Goal: Task Accomplishment & Management: Use online tool/utility

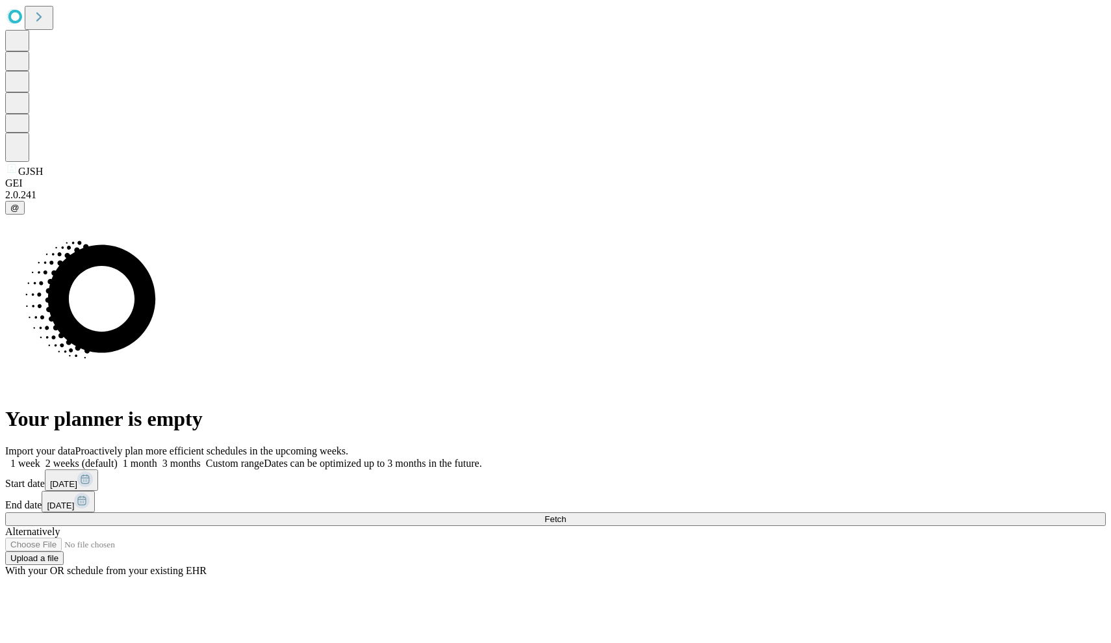
click at [42, 21] on icon at bounding box center [38, 16] width 5 height 9
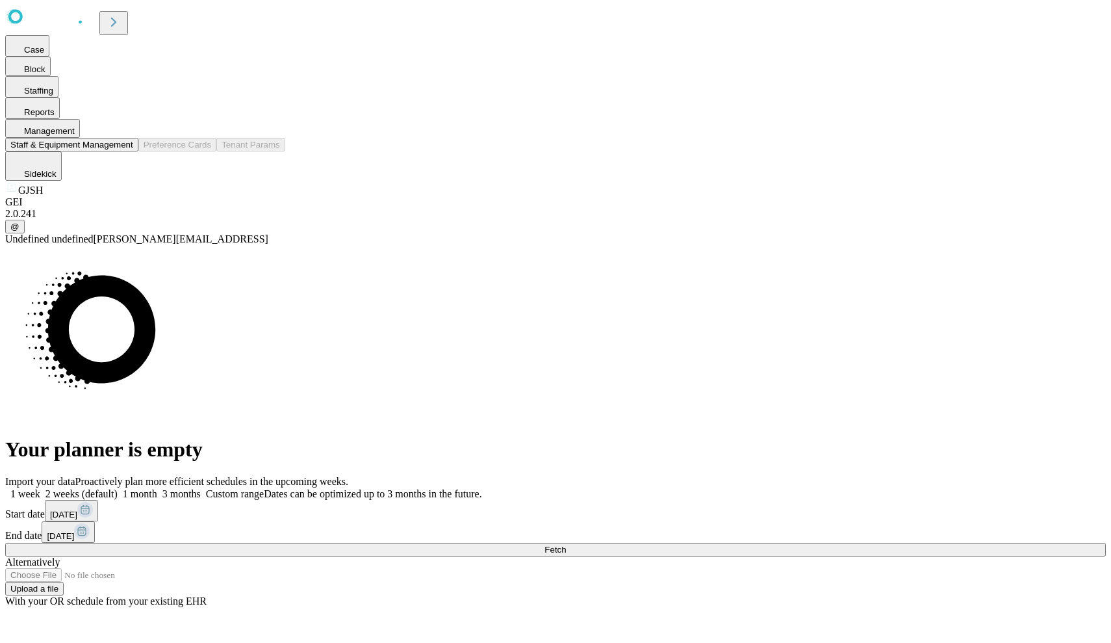
click at [138, 151] on button "Staff & Equipment Management" at bounding box center [71, 145] width 133 height 14
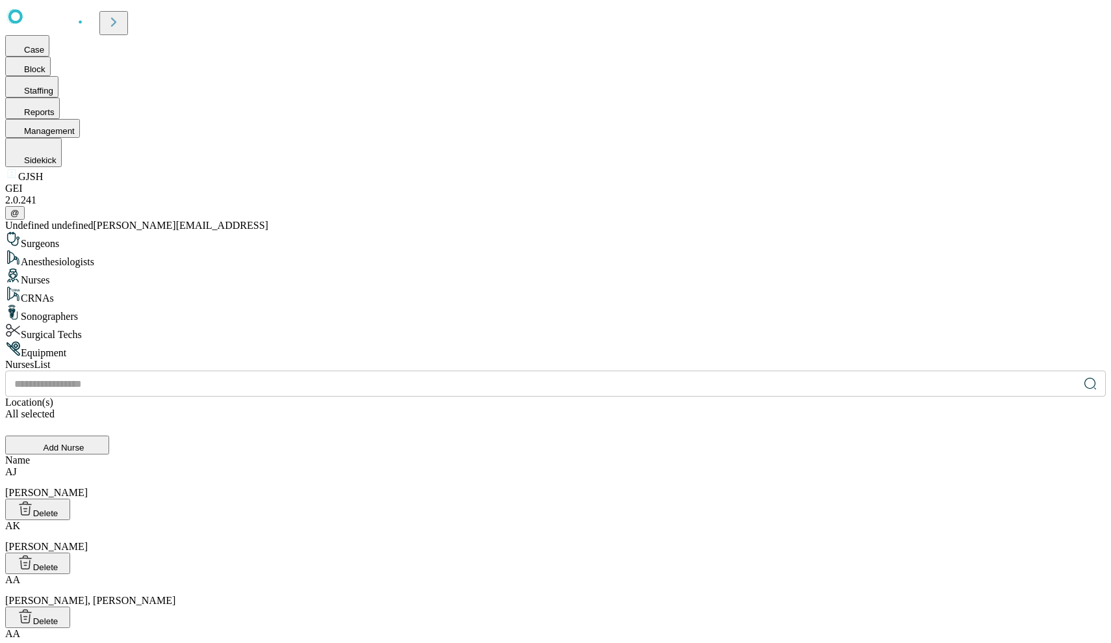
click at [273, 286] on div "CRNAs" at bounding box center [555, 295] width 1101 height 18
click at [285, 322] on div "Surgical Techs" at bounding box center [555, 331] width 1101 height 18
click at [287, 341] on div "Equipment" at bounding box center [555, 350] width 1101 height 18
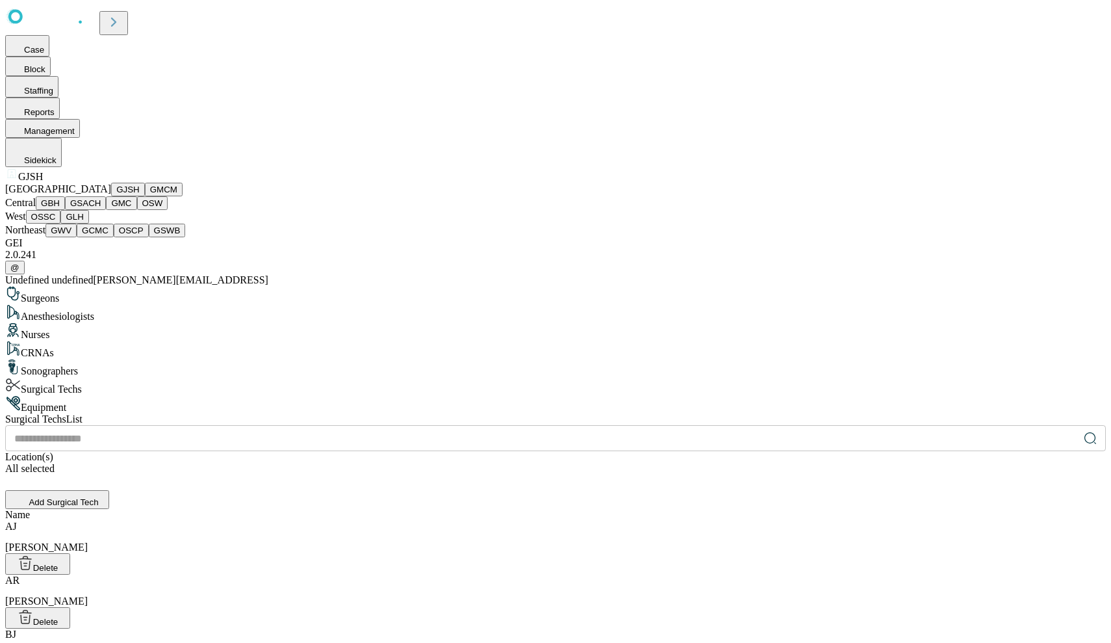
click at [111, 196] on button "GJSH" at bounding box center [128, 190] width 34 height 14
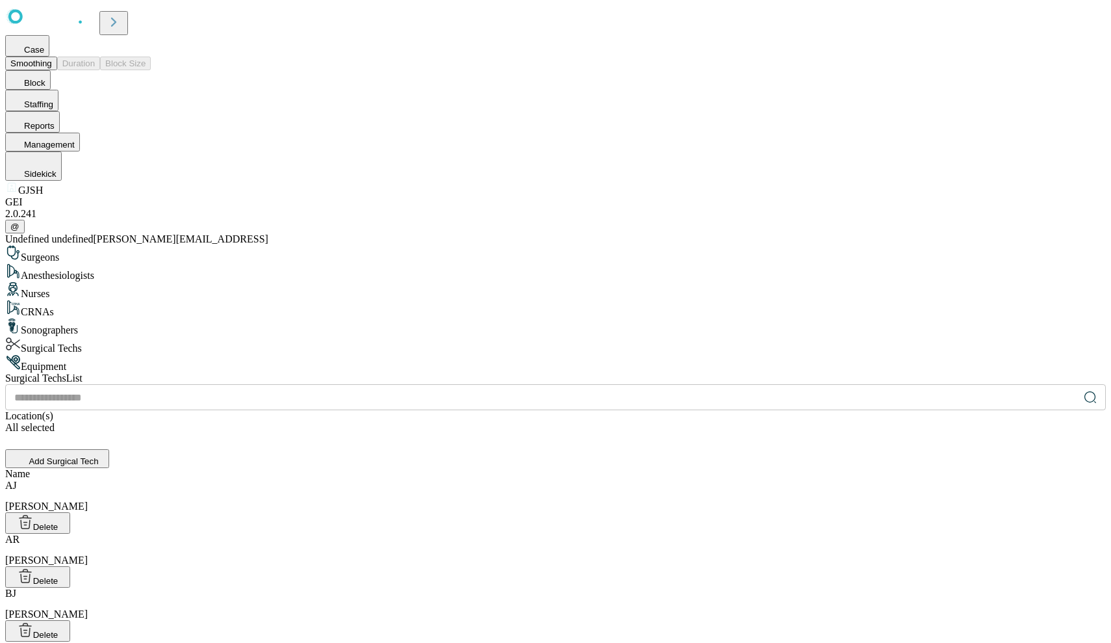
click at [57, 61] on button "Smoothing" at bounding box center [31, 64] width 52 height 14
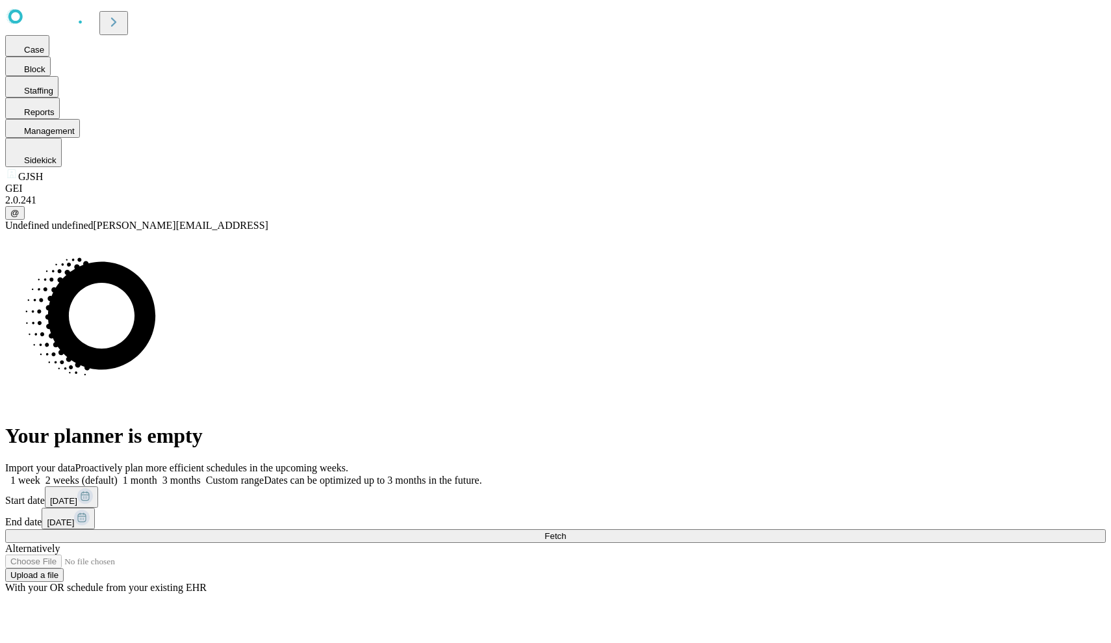
click at [201, 474] on span at bounding box center [201, 479] width 0 height 11
click at [89, 492] on icon at bounding box center [85, 496] width 8 height 8
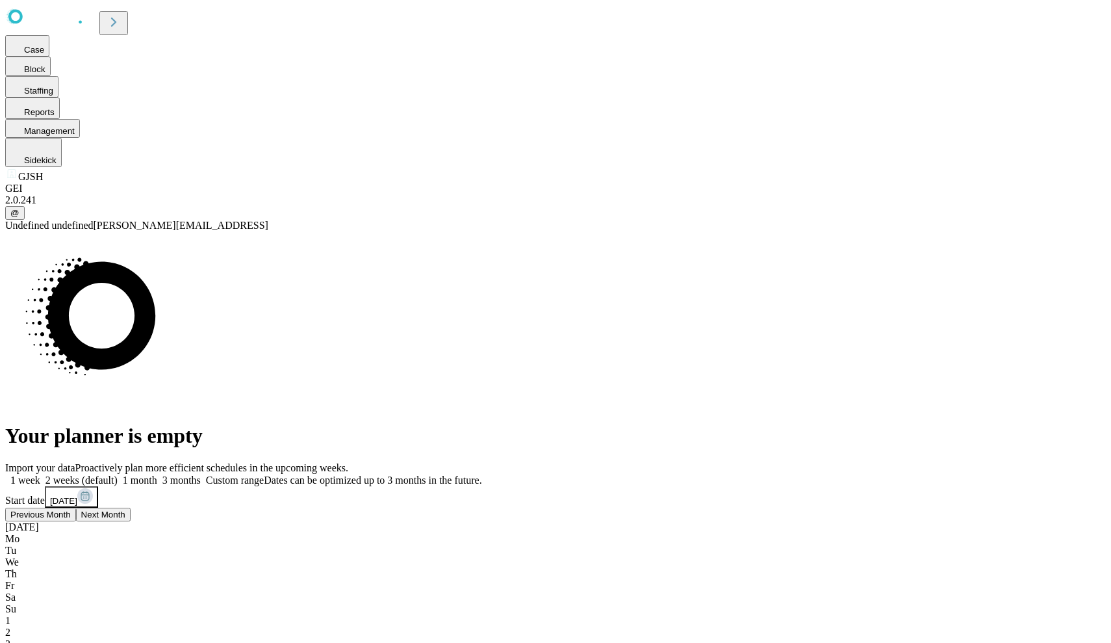
click at [738, 385] on div "Your planner is empty" at bounding box center [555, 339] width 1101 height 216
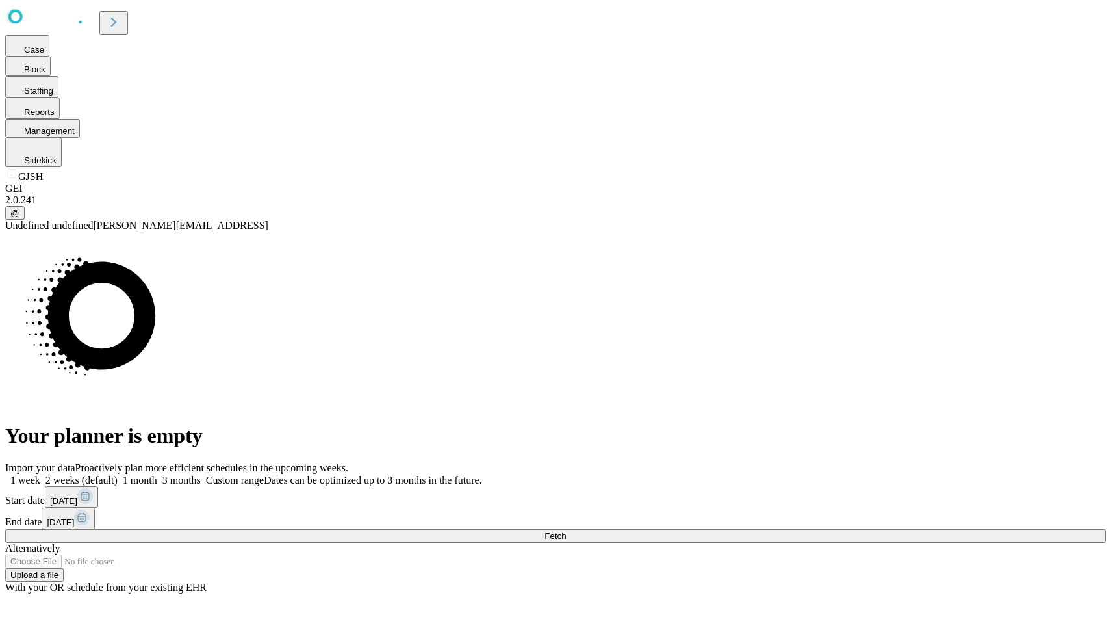
click at [859, 529] on button "Fetch" at bounding box center [555, 536] width 1101 height 14
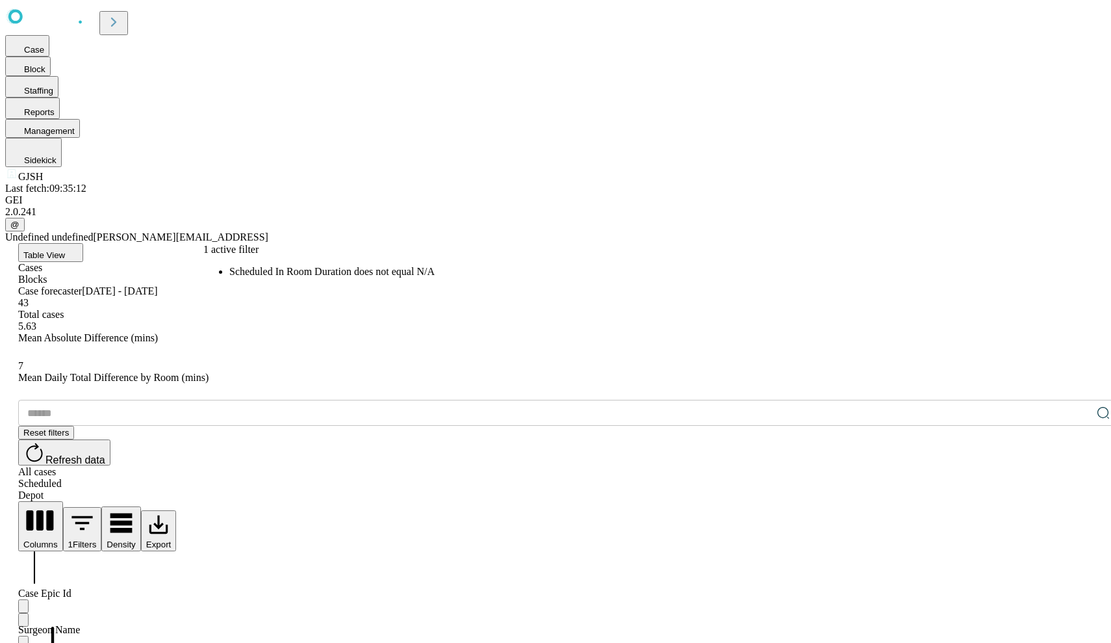
click at [102, 507] on button "1 Filters" at bounding box center [82, 529] width 39 height 44
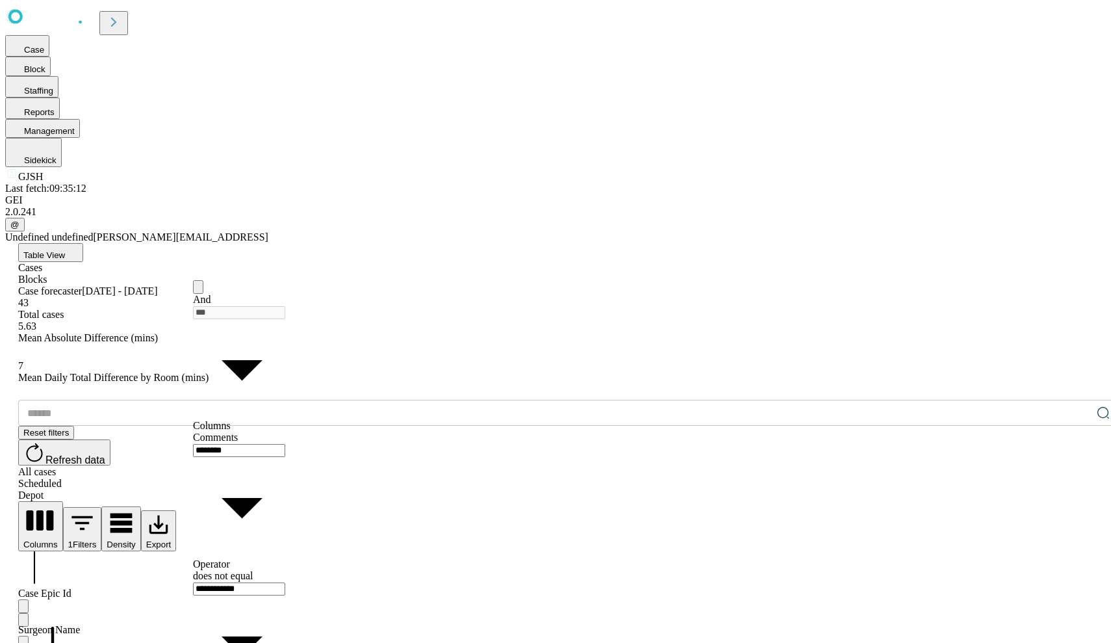
type input "********"
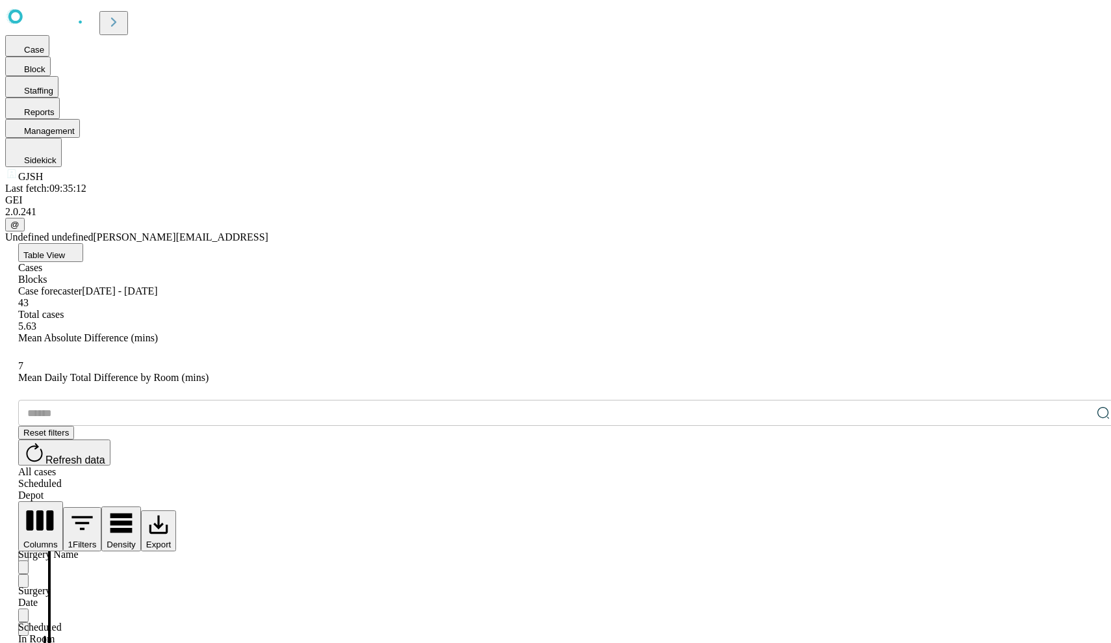
scroll to position [1018, 0]
click at [256, 274] on div "Blocks" at bounding box center [568, 280] width 1101 height 12
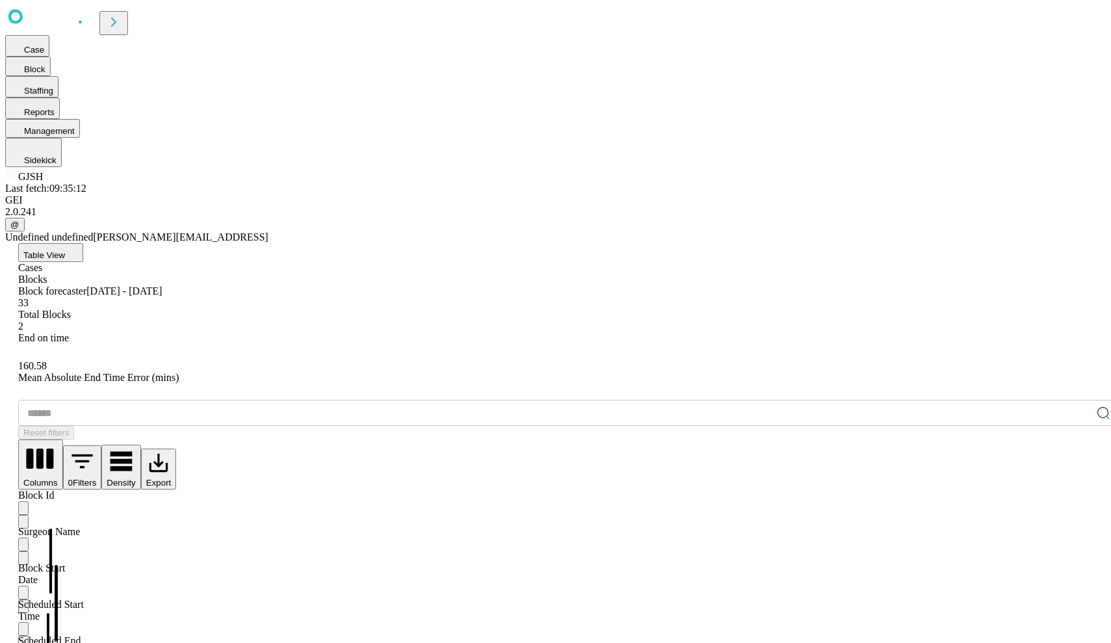
click at [220, 262] on div "Cases" at bounding box center [568, 268] width 1101 height 12
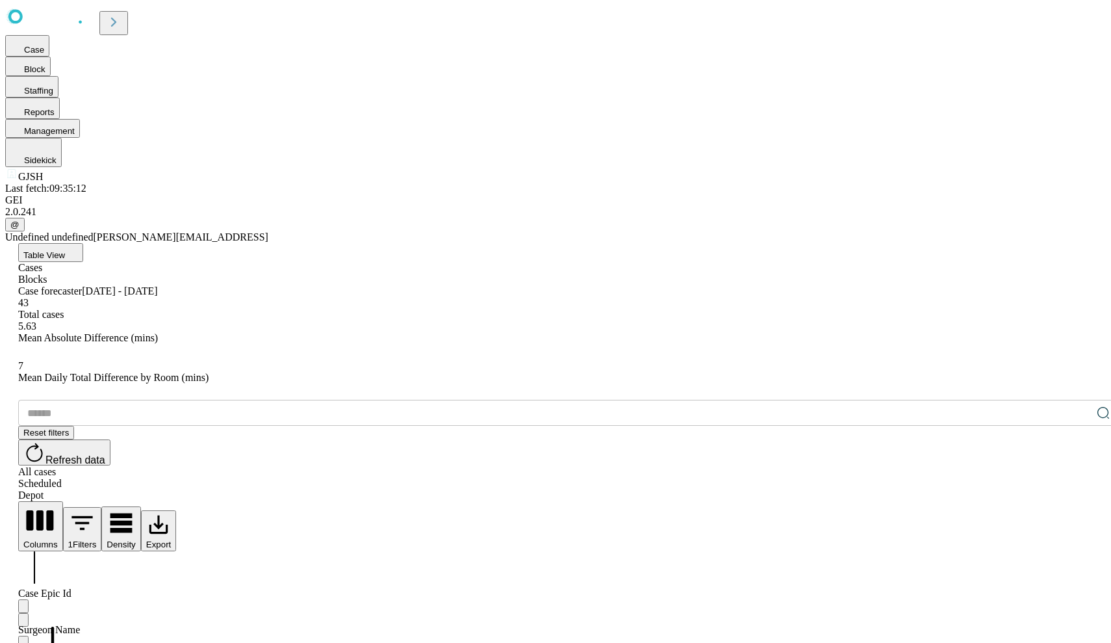
type input "***"
click at [83, 243] on button "Table View" at bounding box center [50, 252] width 65 height 19
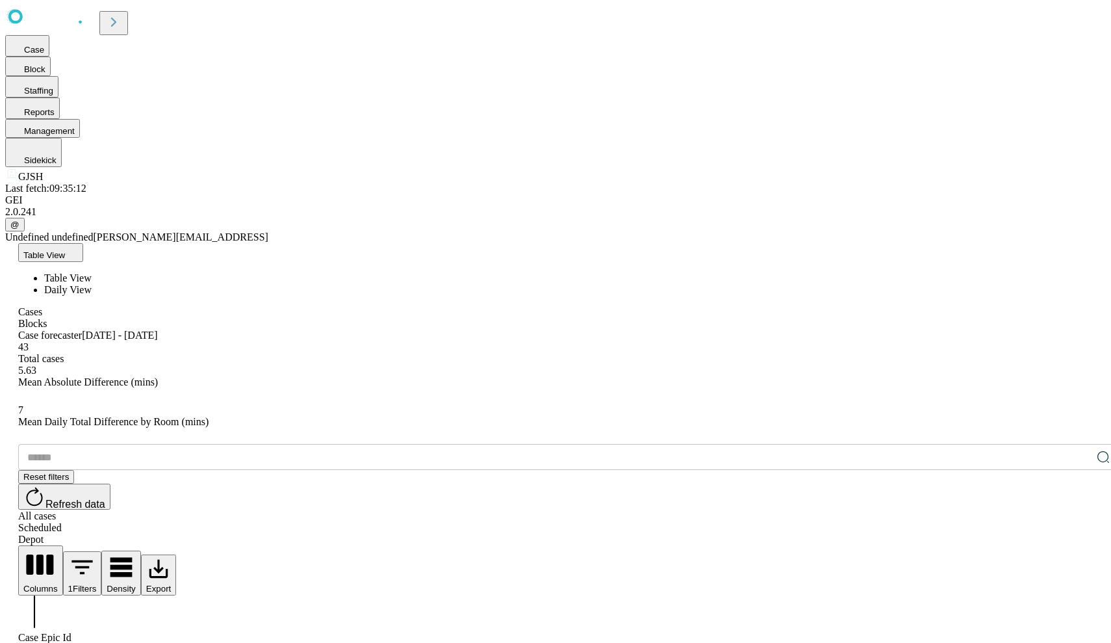
click at [83, 243] on button "Table View" at bounding box center [50, 252] width 65 height 19
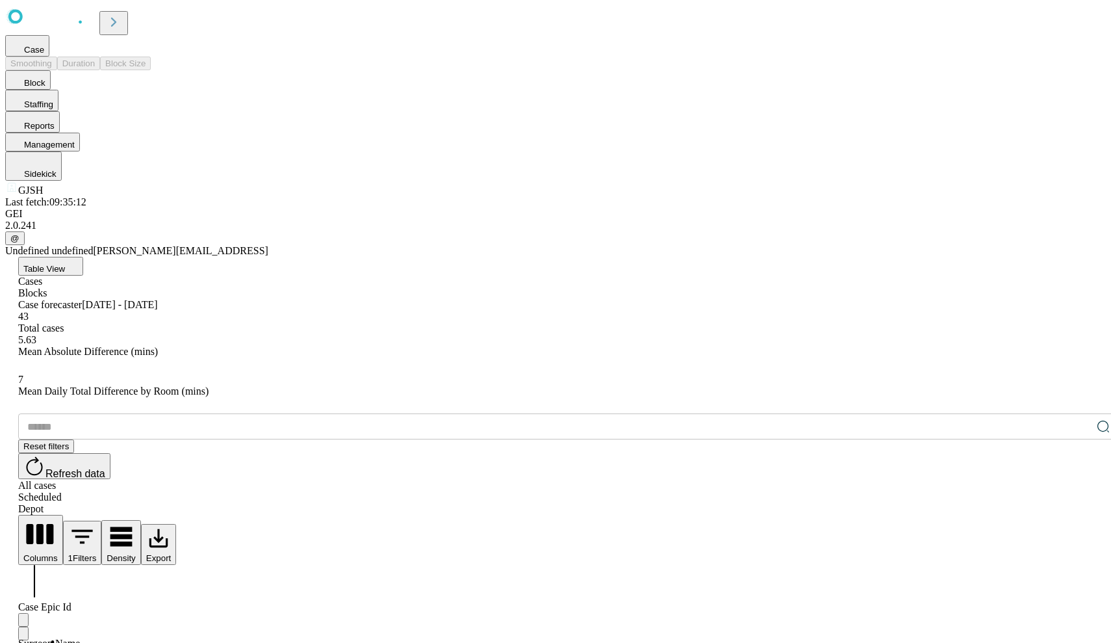
click at [49, 57] on button "Case" at bounding box center [27, 45] width 44 height 21
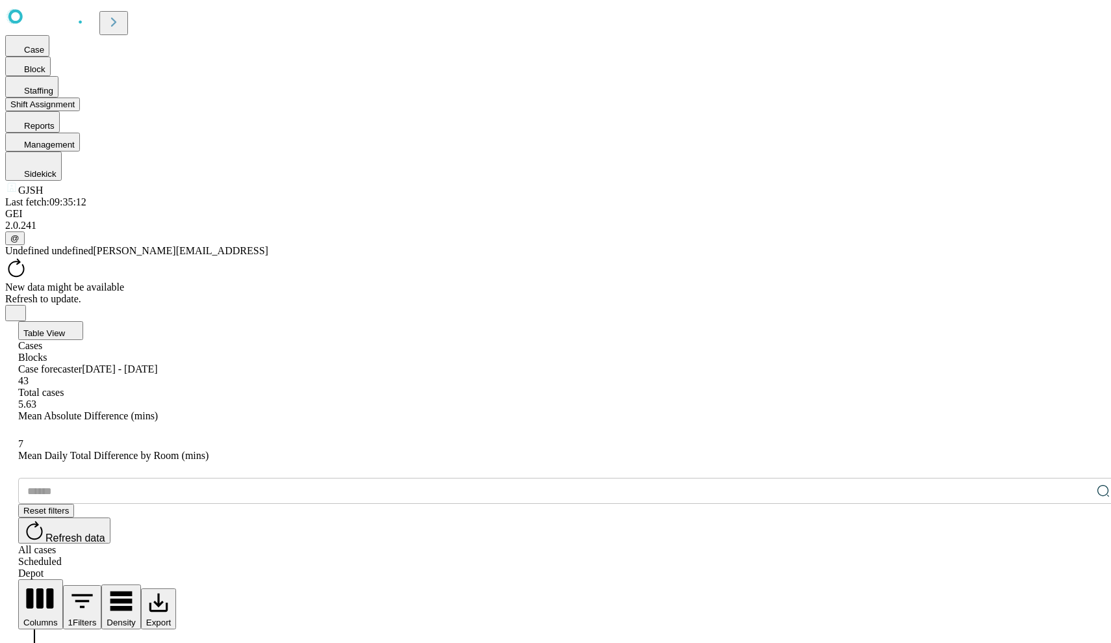
click at [80, 111] on button "Shift Assignment" at bounding box center [42, 104] width 75 height 14
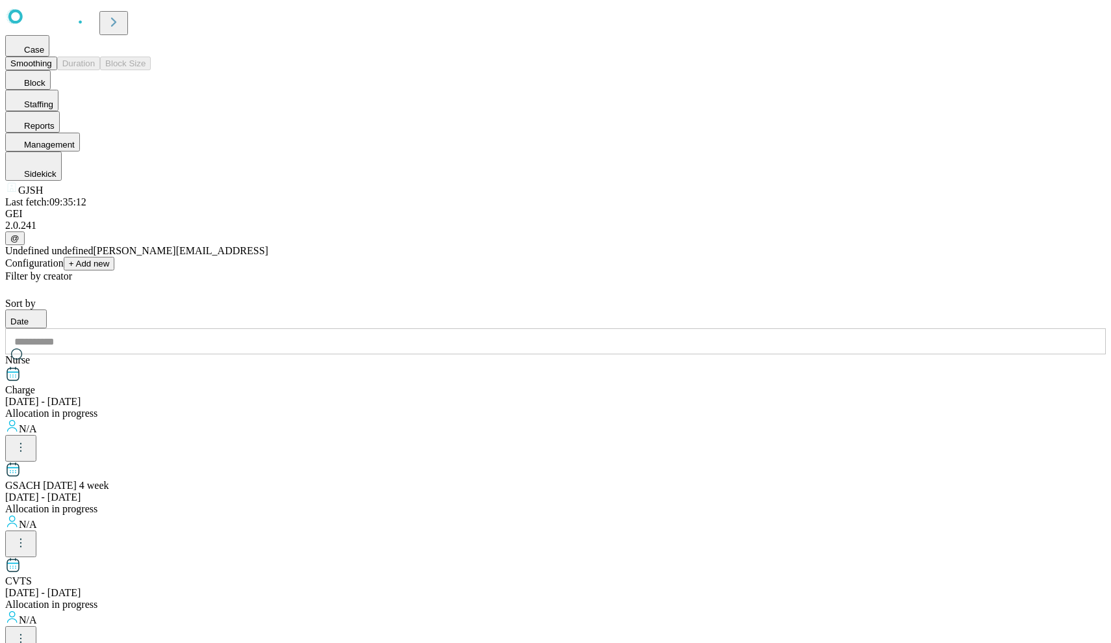
click at [57, 68] on button "Smoothing" at bounding box center [31, 64] width 52 height 14
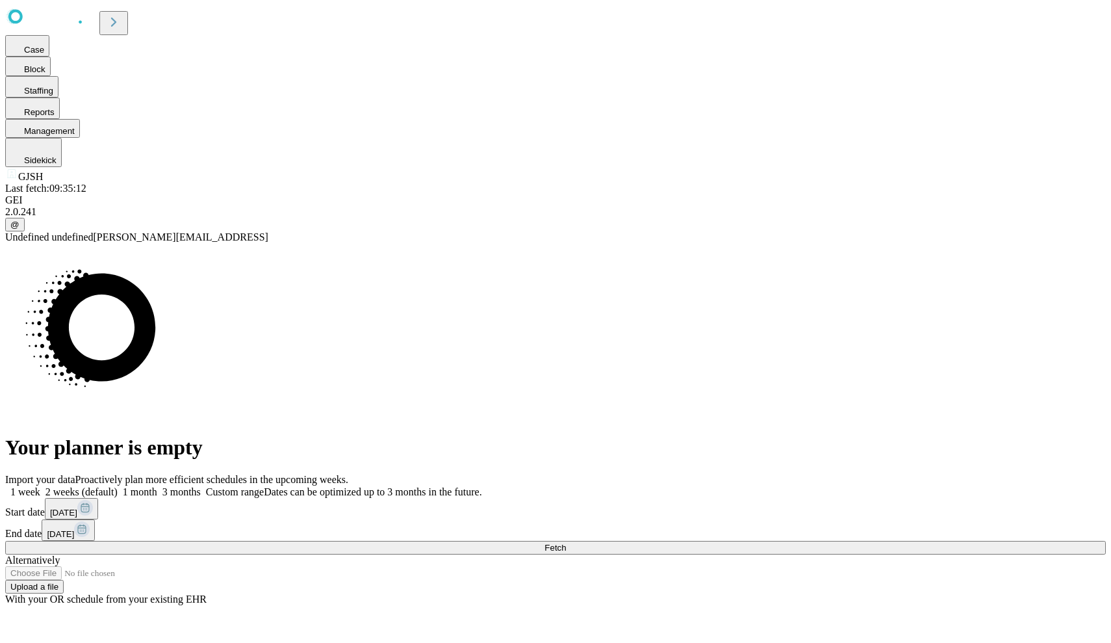
click at [93, 500] on rect at bounding box center [85, 508] width 16 height 16
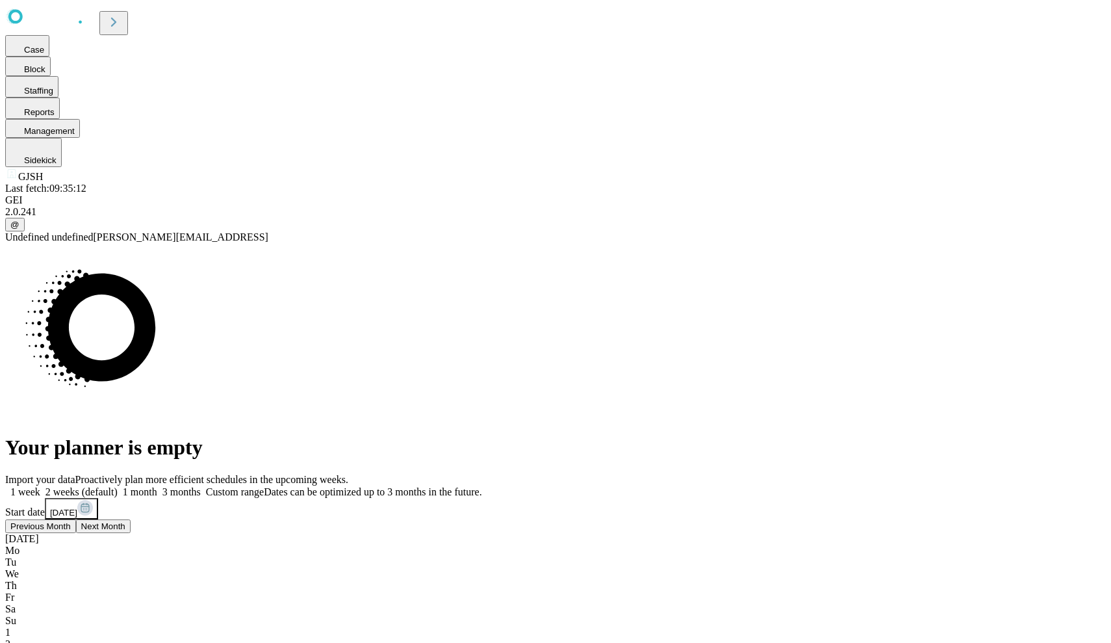
click at [76, 519] on button "Previous Month" at bounding box center [40, 526] width 71 height 14
click at [815, 533] on div "[DATE]" at bounding box center [555, 539] width 1101 height 12
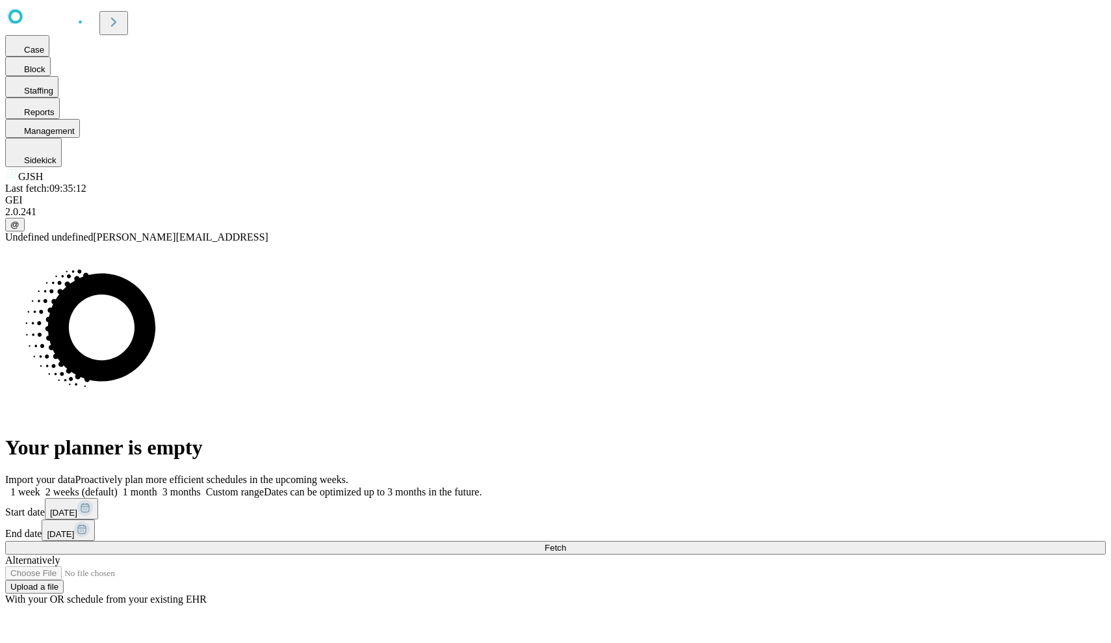
click at [84, 524] on icon at bounding box center [84, 524] width 0 height 1
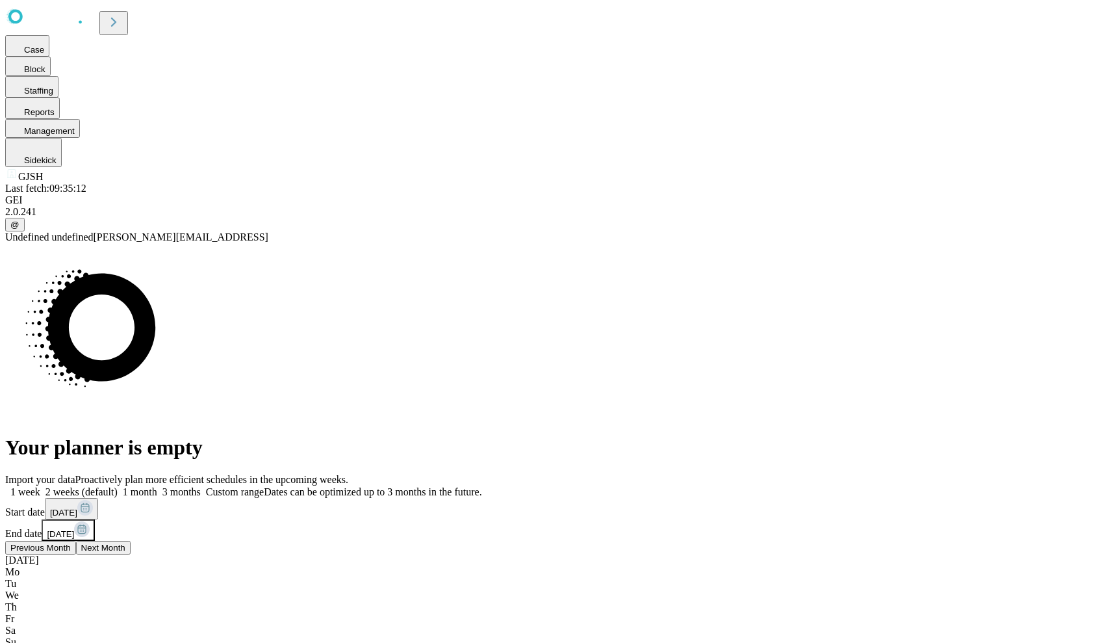
click at [71, 543] on span "Previous Month" at bounding box center [40, 548] width 60 height 10
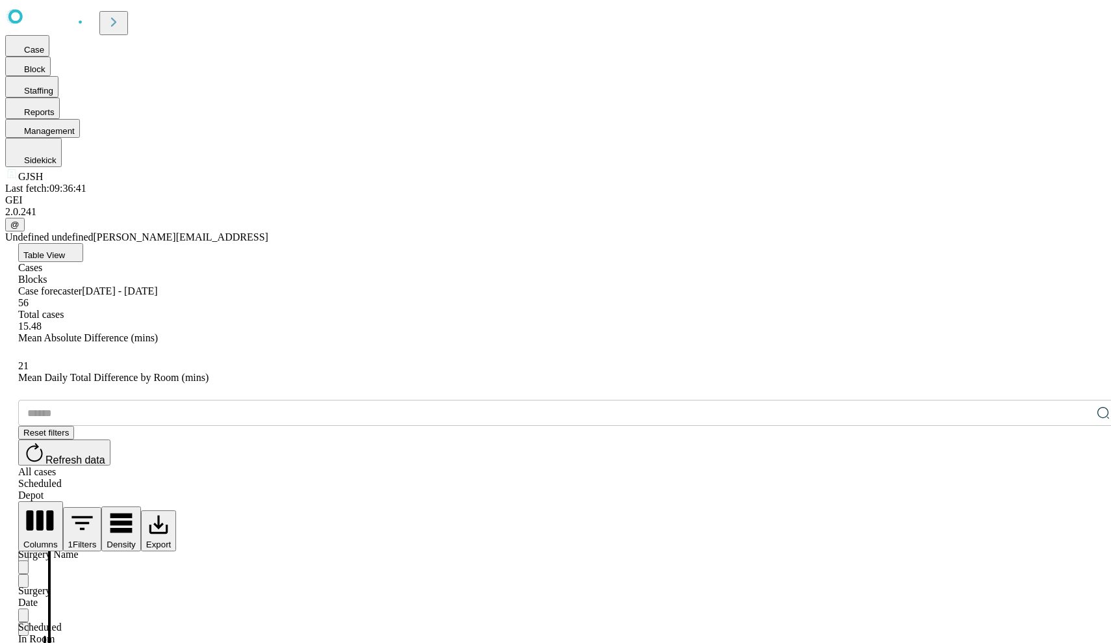
scroll to position [1231, 0]
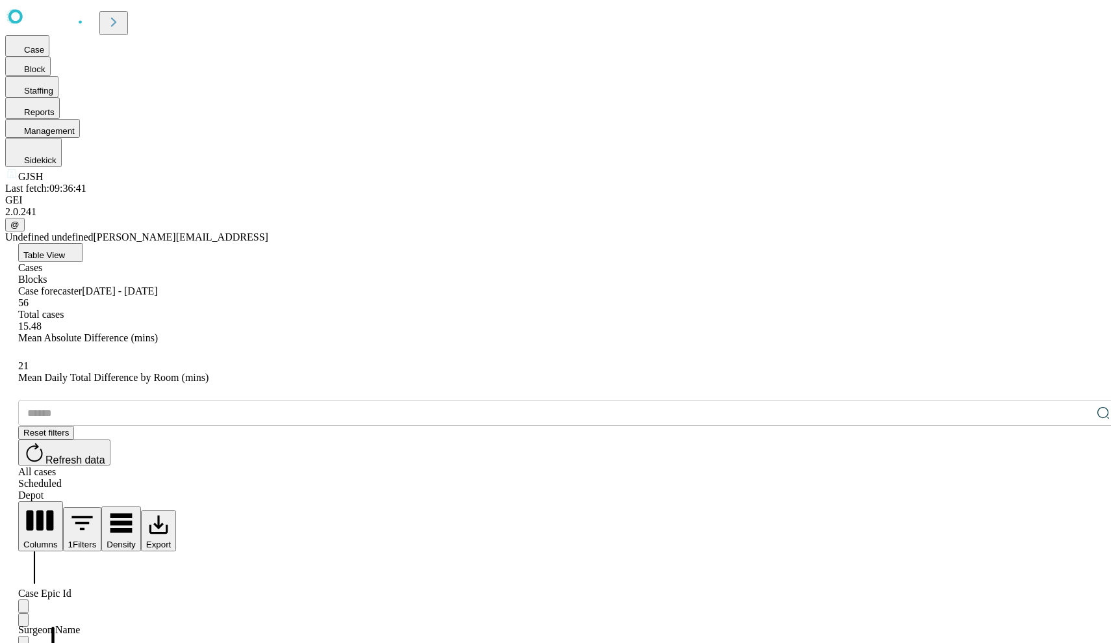
scroll to position [0, 0]
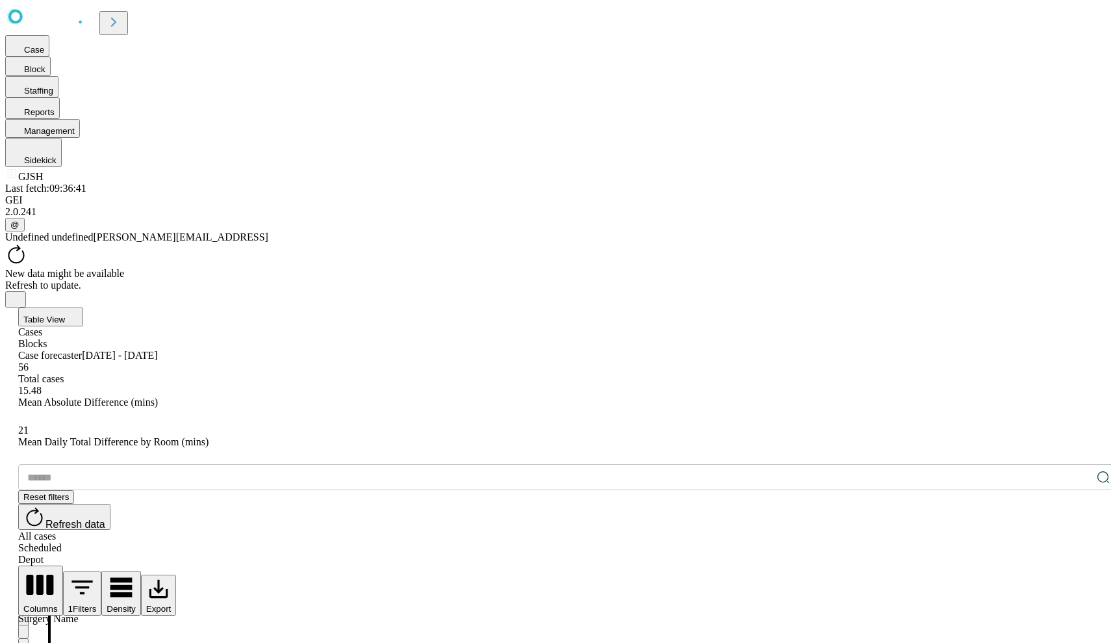
click at [27, 243] on icon at bounding box center [16, 254] width 22 height 22
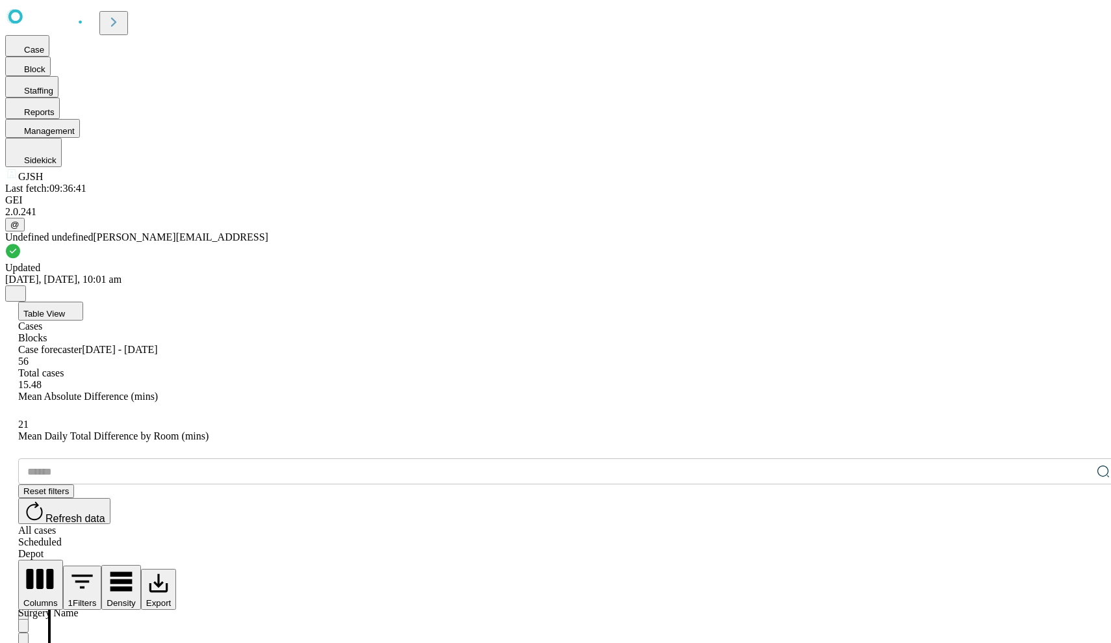
click at [83, 302] on button "Table View" at bounding box center [50, 311] width 65 height 19
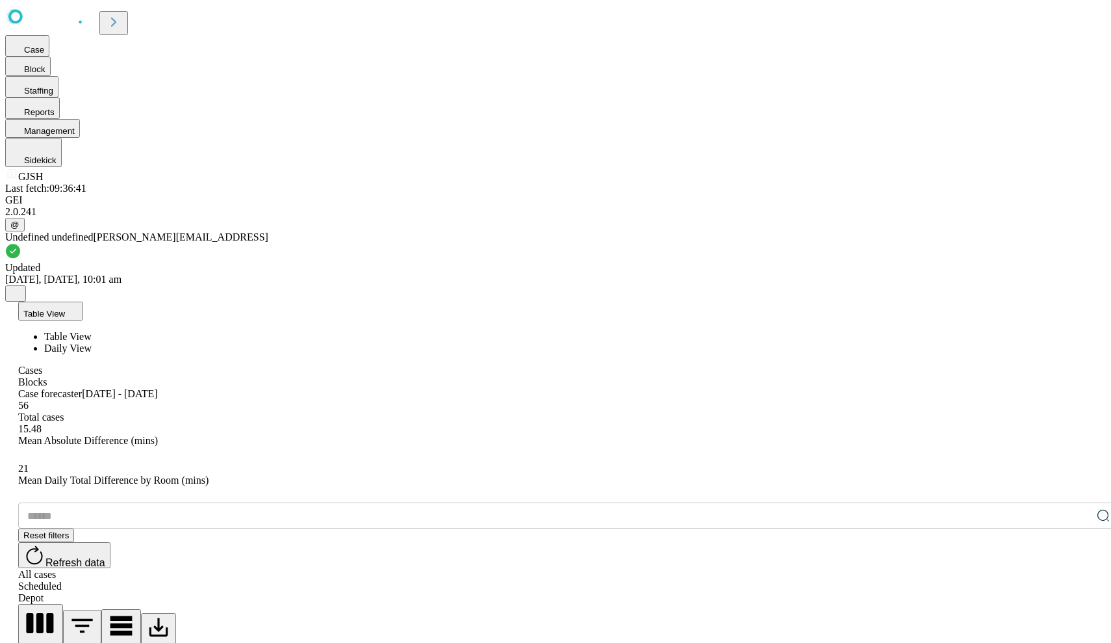
click at [83, 302] on button "Table View" at bounding box center [50, 311] width 65 height 19
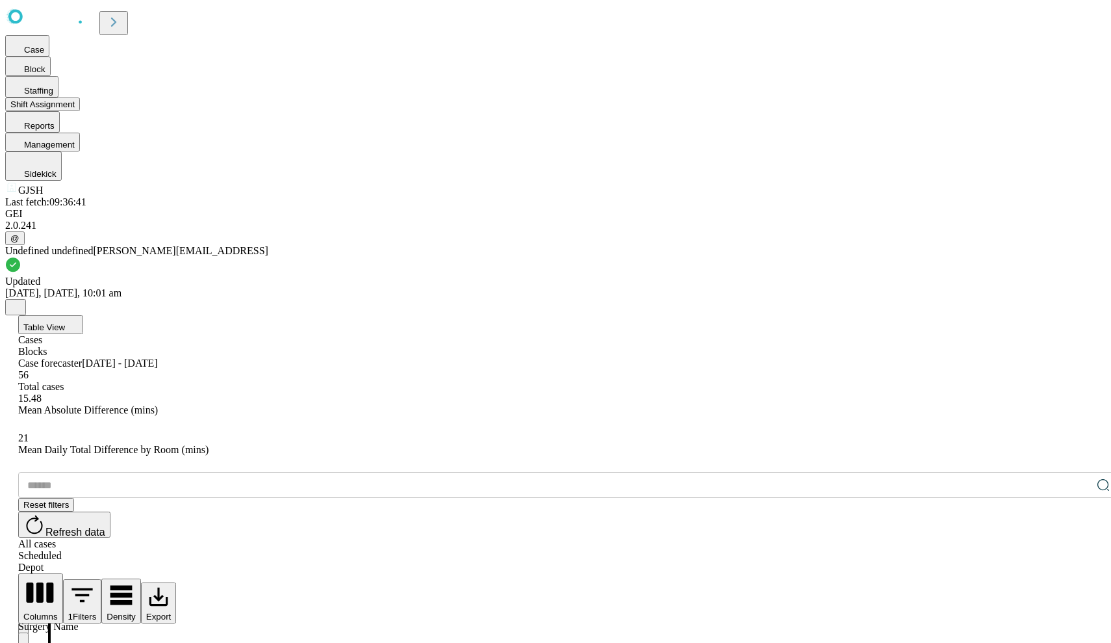
click at [53, 96] on span "Staffing" at bounding box center [38, 91] width 29 height 10
click at [80, 111] on button "Shift Assignment" at bounding box center [42, 104] width 75 height 14
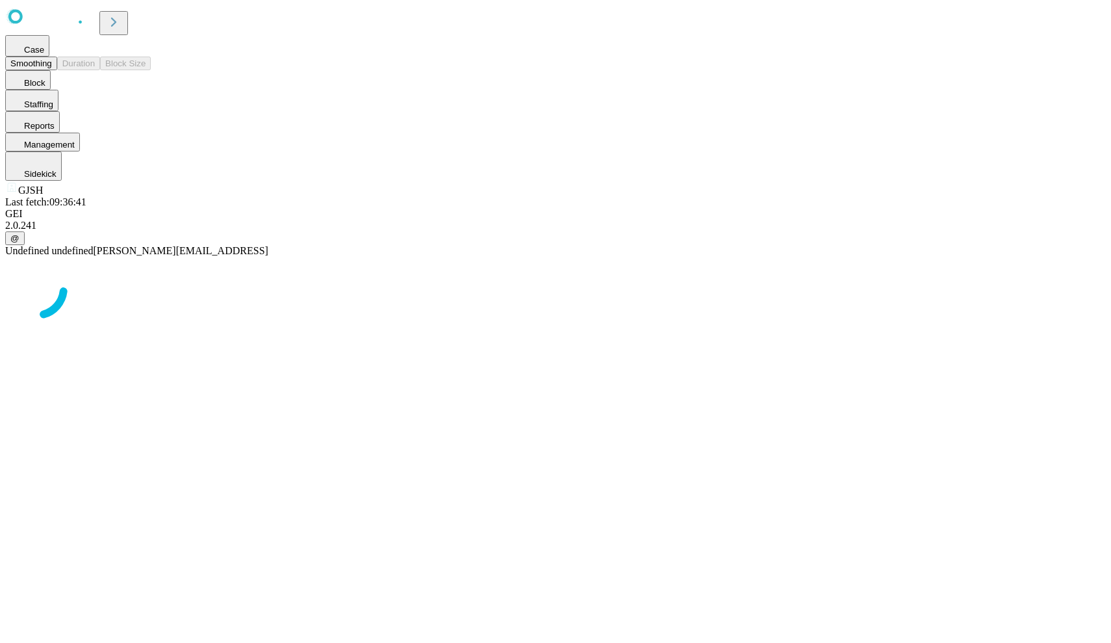
click at [57, 62] on button "Smoothing" at bounding box center [31, 64] width 52 height 14
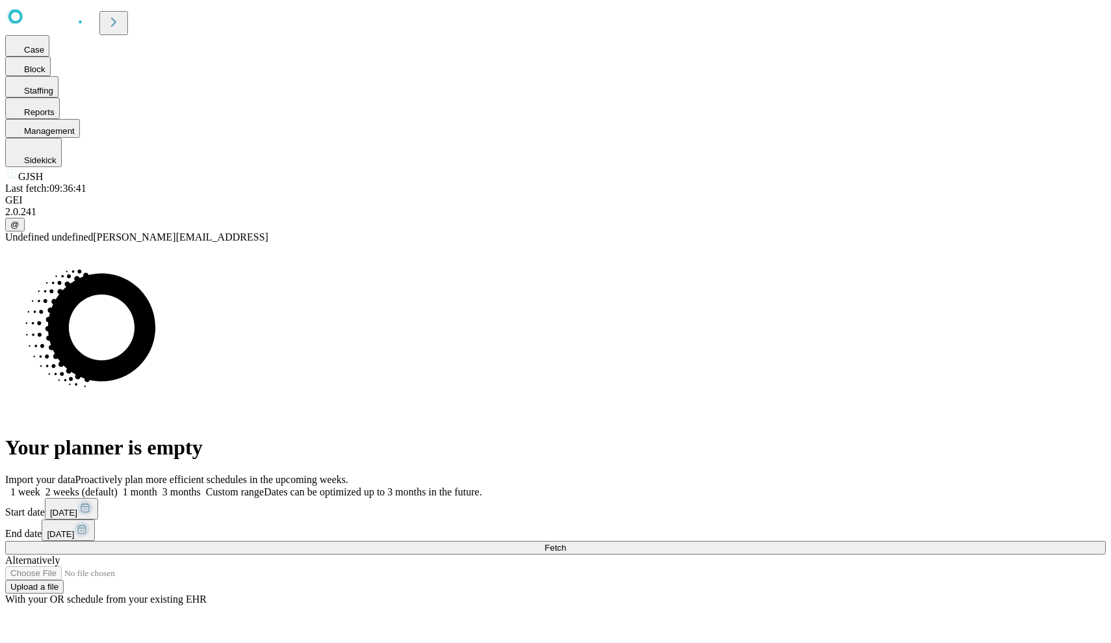
click at [93, 500] on rect at bounding box center [85, 508] width 16 height 16
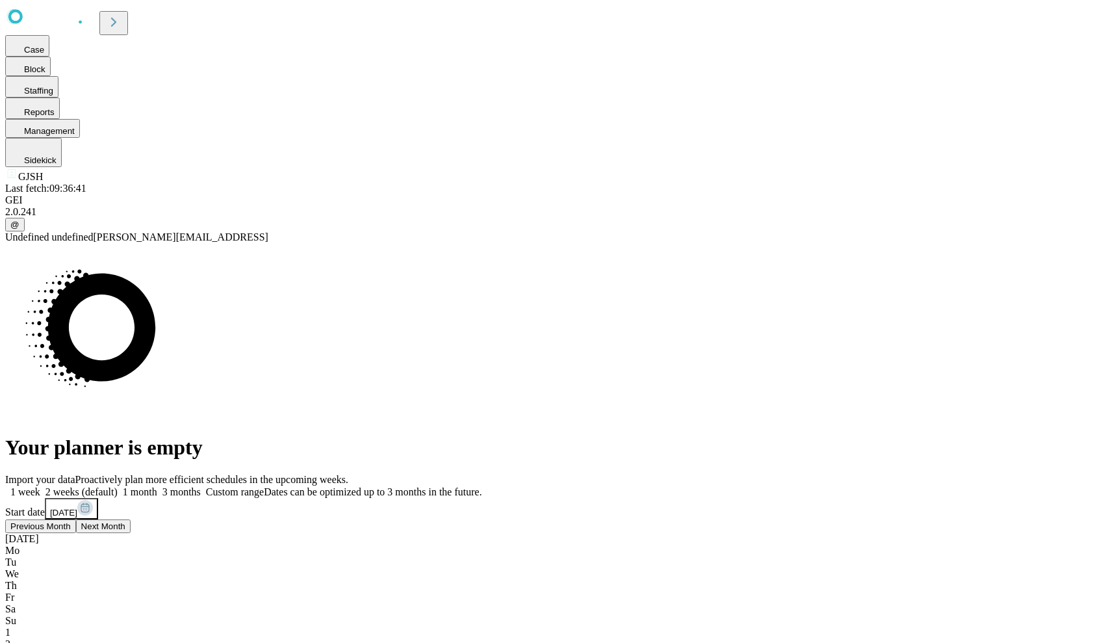
click at [76, 519] on button "Previous Month" at bounding box center [40, 526] width 71 height 14
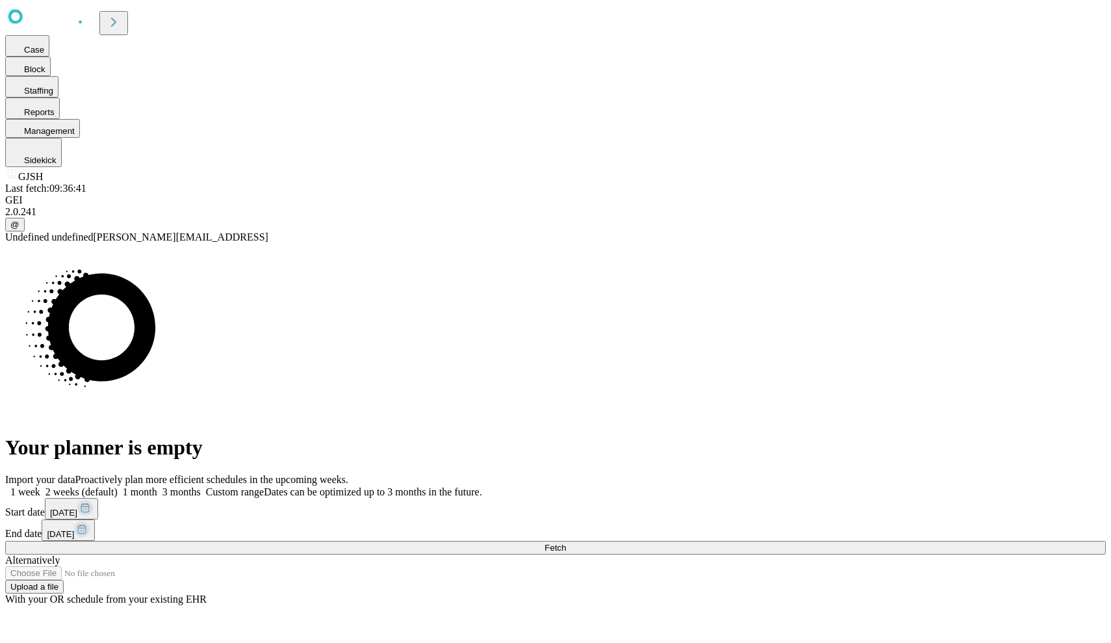
click at [907, 485] on div "1 week 2 weeks (default) 1 month 3 months Custom range Dates can be optimized u…" at bounding box center [555, 512] width 1101 height 55
click at [90, 521] on rect at bounding box center [82, 529] width 16 height 16
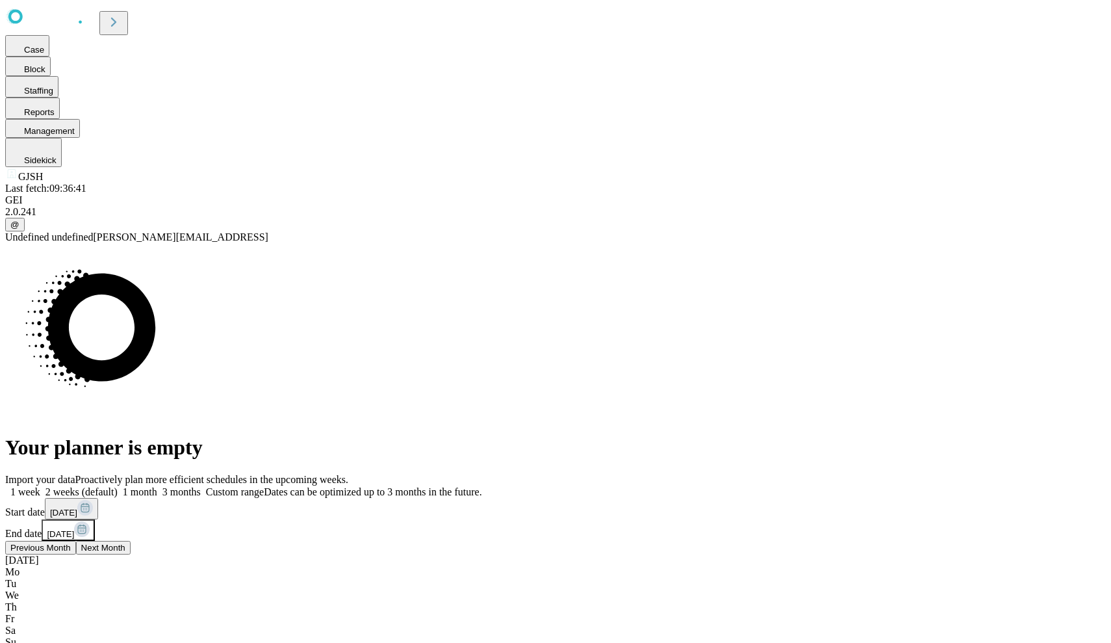
click at [76, 541] on button "Previous Month" at bounding box center [40, 548] width 71 height 14
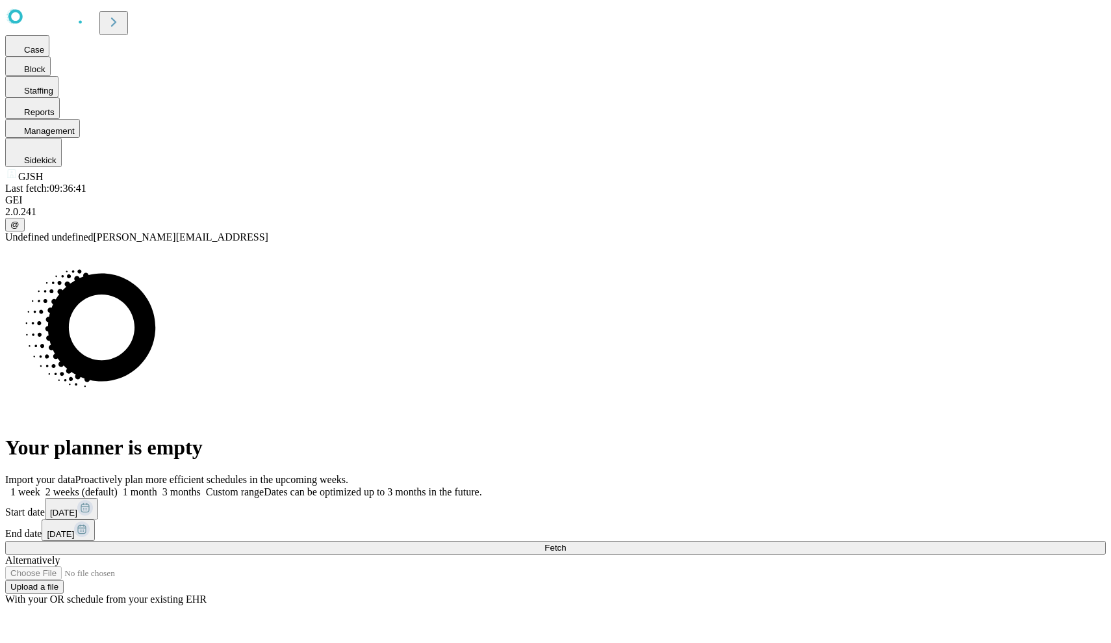
click at [745, 474] on div "Import your data Proactively plan more efficient schedules in the upcoming week…" at bounding box center [555, 539] width 1101 height 131
click at [903, 541] on button "Fetch" at bounding box center [555, 548] width 1101 height 14
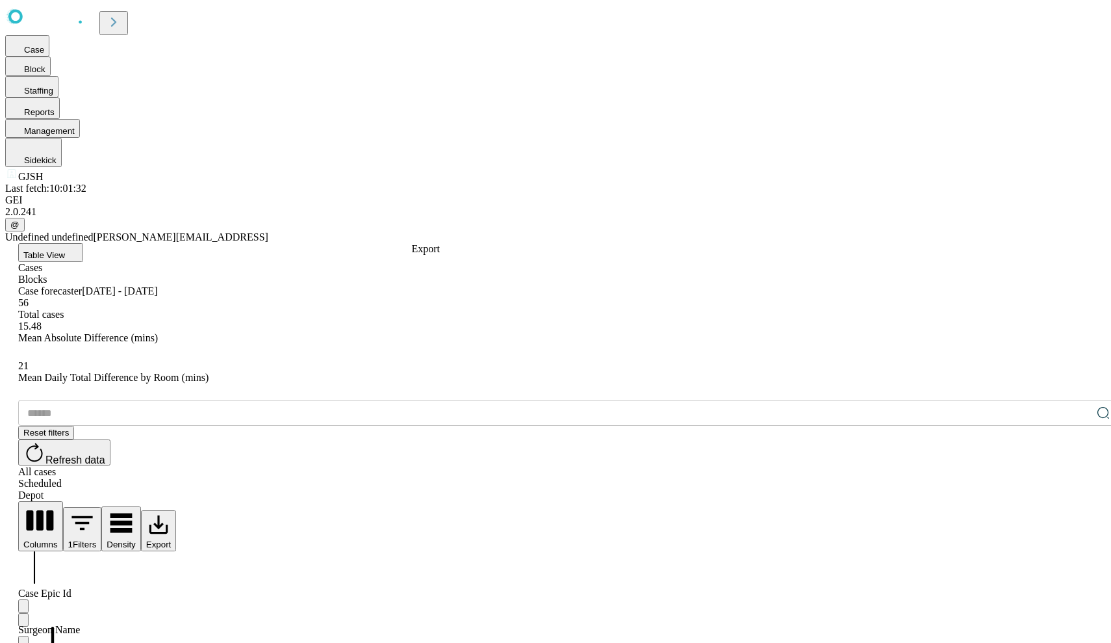
click at [177, 510] on button "Export" at bounding box center [159, 530] width 36 height 41
click at [446, 263] on li "Download as Excel" at bounding box center [466, 259] width 81 height 12
click at [177, 510] on button "Export" at bounding box center [159, 530] width 36 height 41
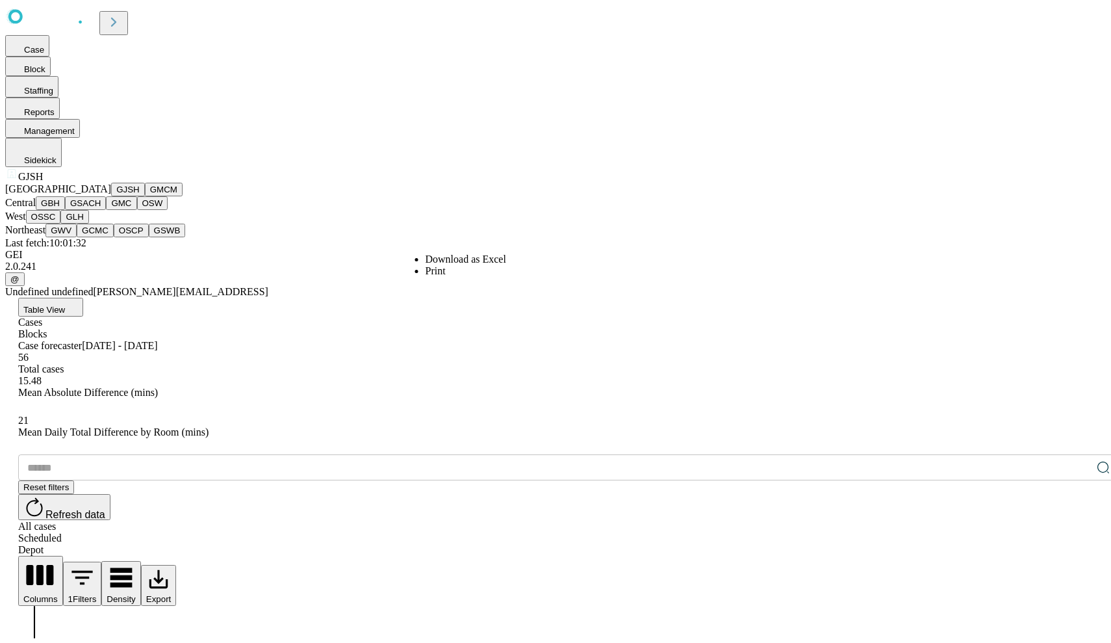
click at [145, 196] on button "GMCM" at bounding box center [164, 190] width 38 height 14
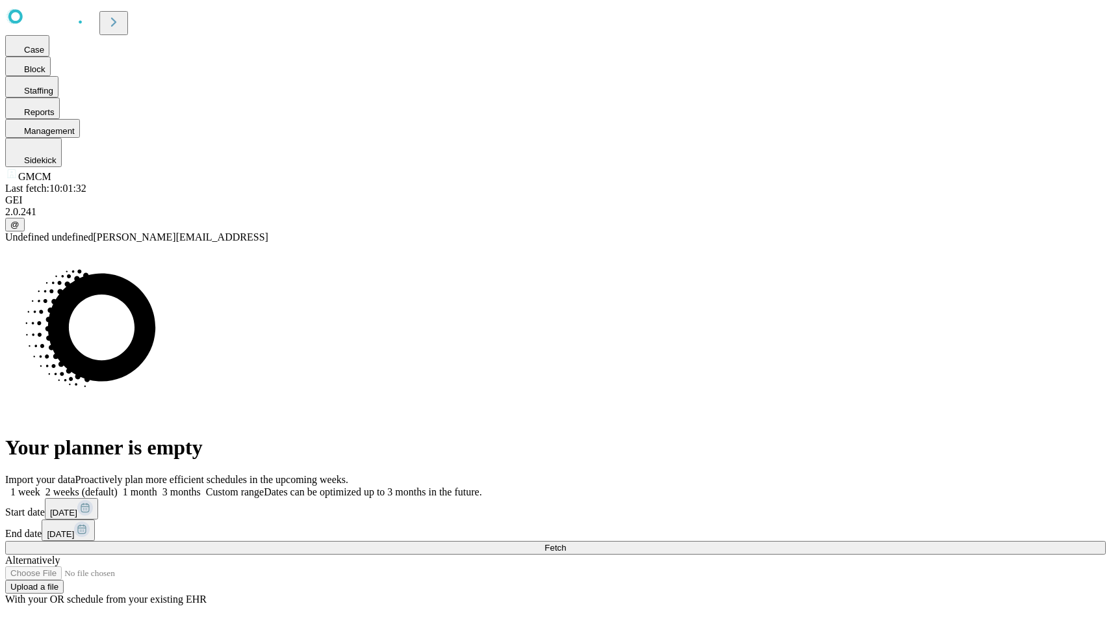
click at [93, 500] on rect at bounding box center [85, 508] width 16 height 16
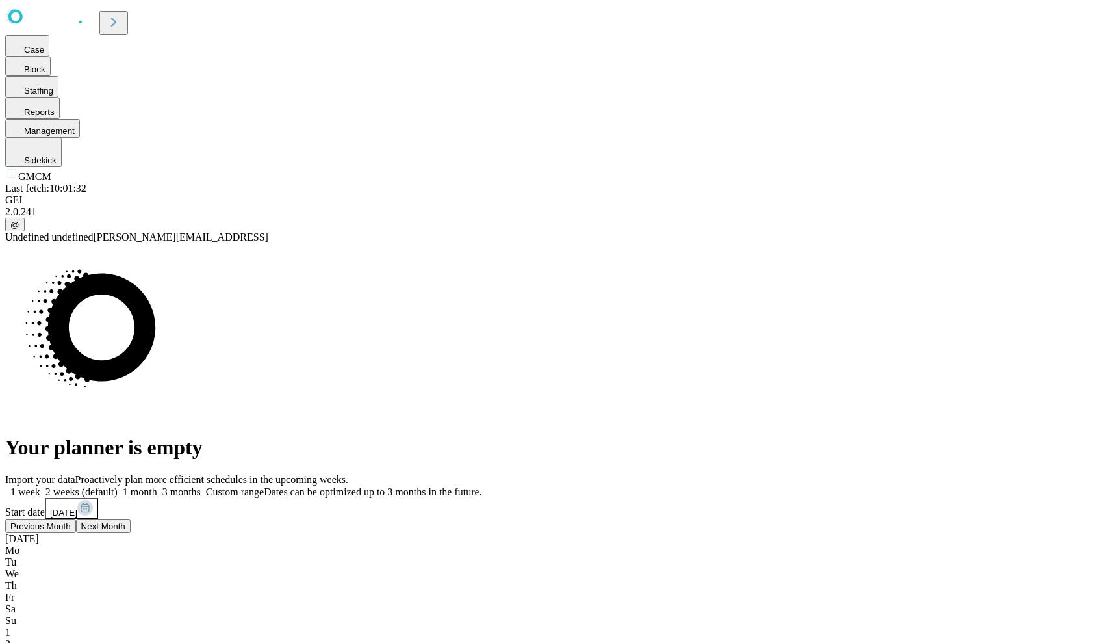
click at [71, 521] on span "Previous Month" at bounding box center [40, 526] width 60 height 10
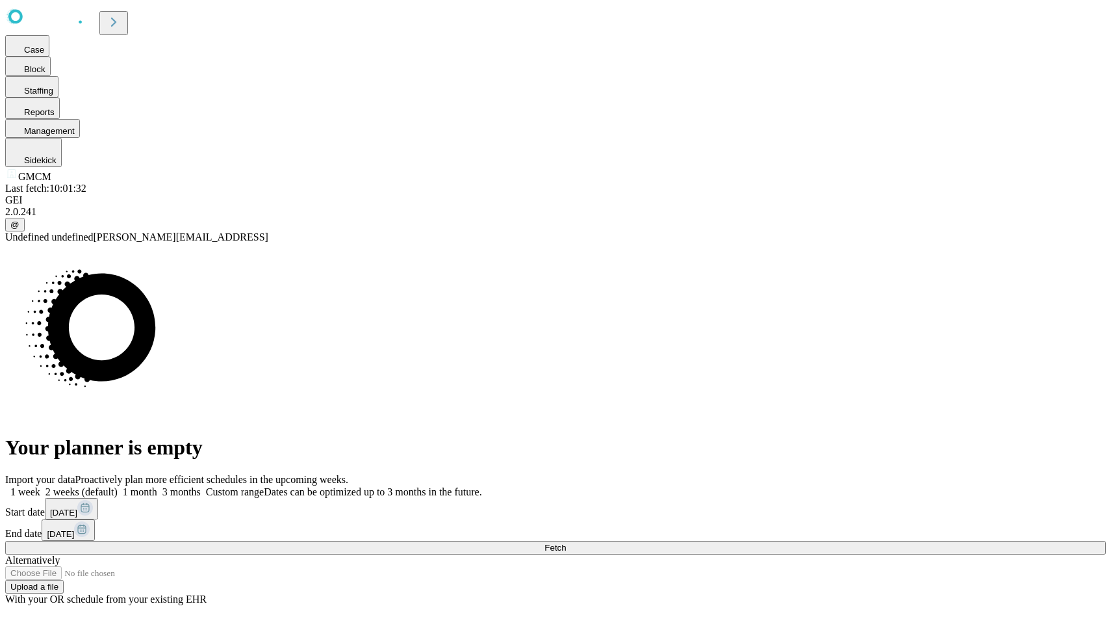
click at [90, 521] on rect at bounding box center [82, 529] width 16 height 16
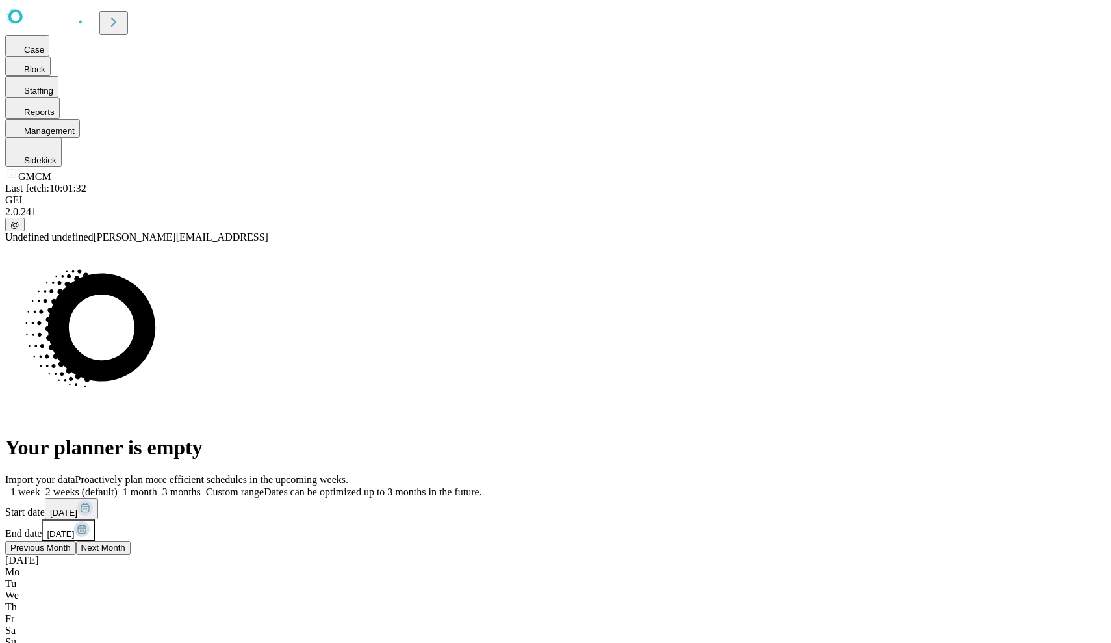
click at [71, 543] on span "Previous Month" at bounding box center [40, 548] width 60 height 10
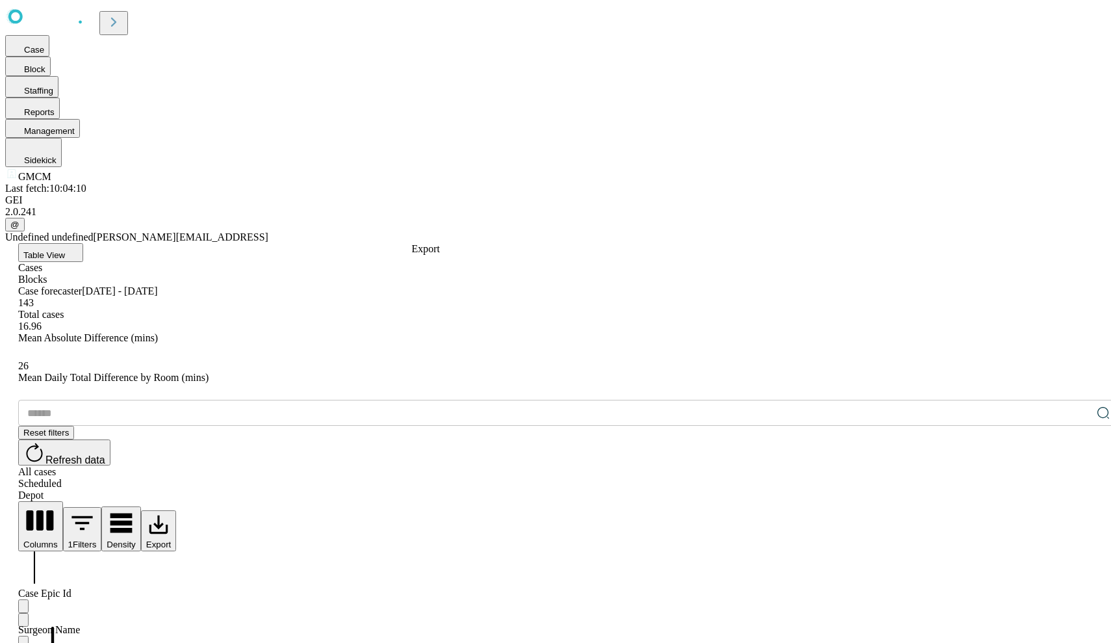
click at [177, 510] on button "Export" at bounding box center [159, 530] width 36 height 41
click at [436, 261] on li "Download as Excel" at bounding box center [466, 259] width 81 height 12
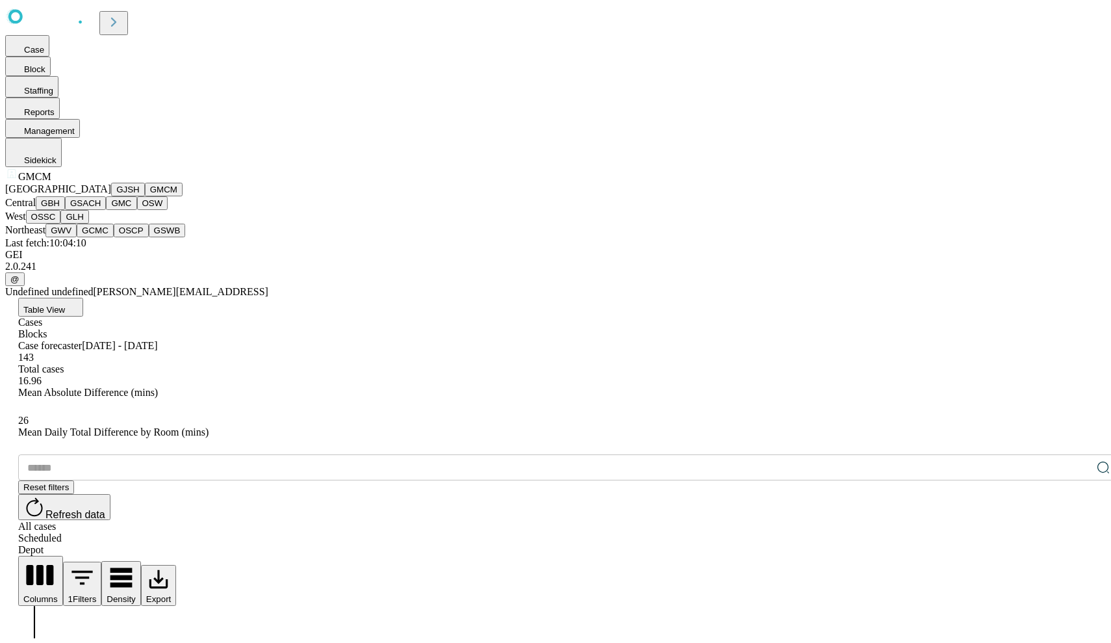
click at [65, 210] on button "GBH" at bounding box center [50, 203] width 29 height 14
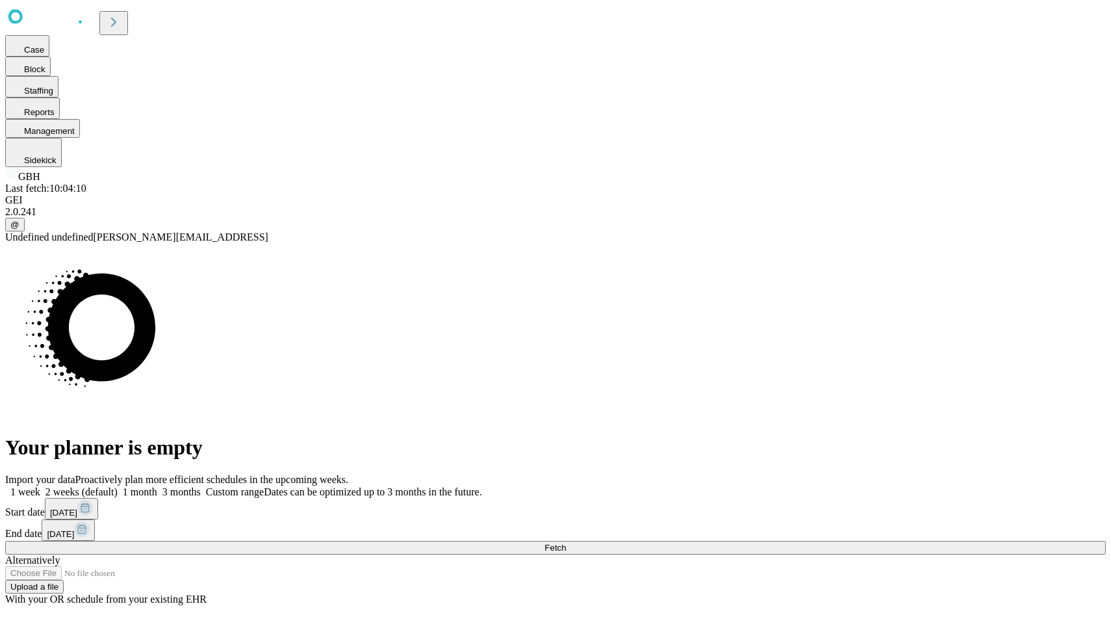
click at [88, 506] on icon at bounding box center [84, 506] width 7 height 0
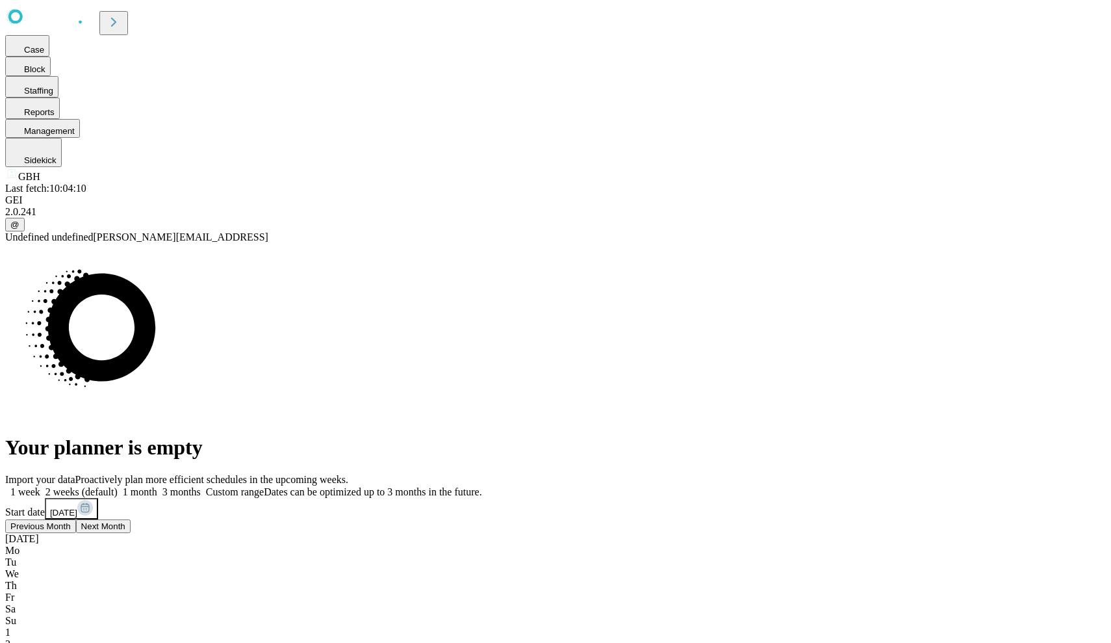
click at [76, 519] on button "Previous Month" at bounding box center [40, 526] width 71 height 14
click at [76, 541] on button "Previous Month" at bounding box center [40, 548] width 71 height 14
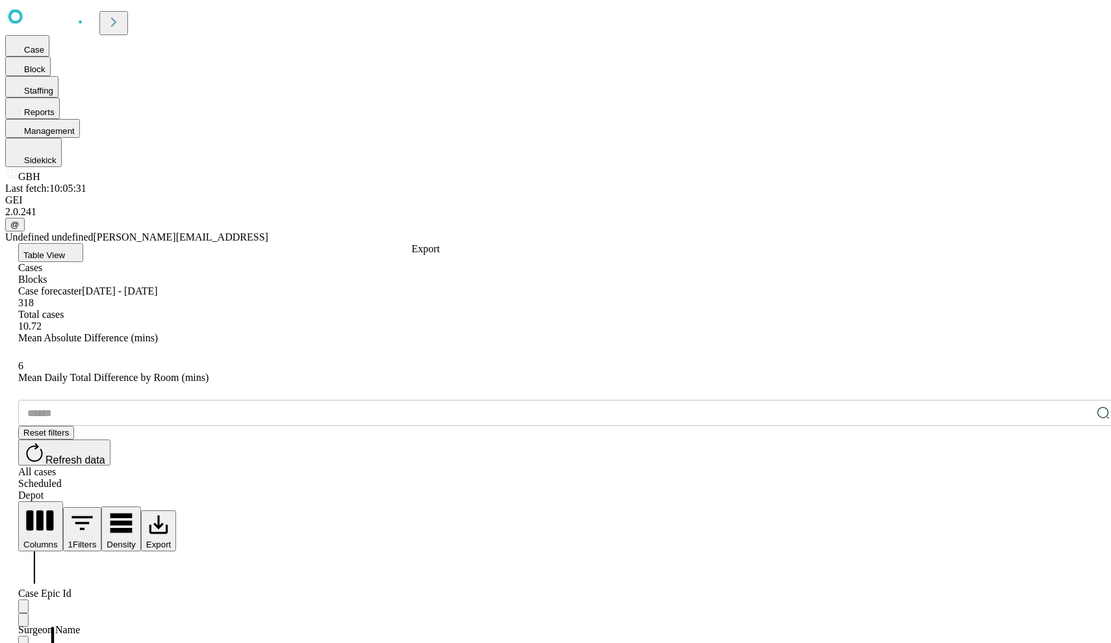
click at [177, 510] on button "Export" at bounding box center [159, 530] width 36 height 41
click at [444, 258] on li "Download as Excel" at bounding box center [466, 259] width 81 height 12
drag, startPoint x: 537, startPoint y: 263, endPoint x: 595, endPoint y: 264, distance: 57.9
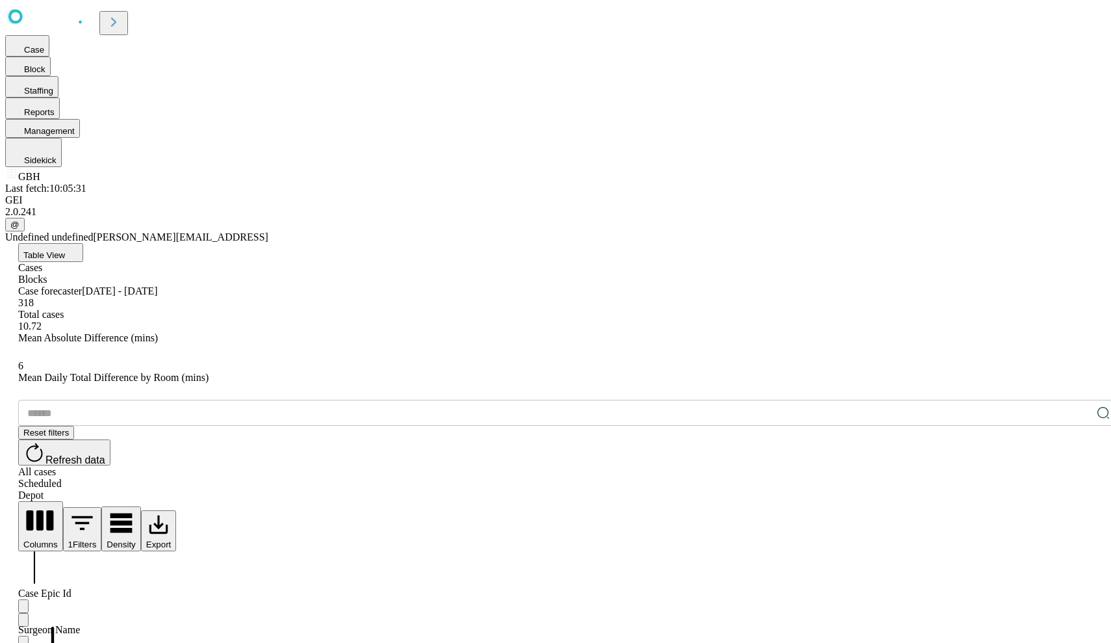
drag, startPoint x: 535, startPoint y: 264, endPoint x: 554, endPoint y: 272, distance: 20.4
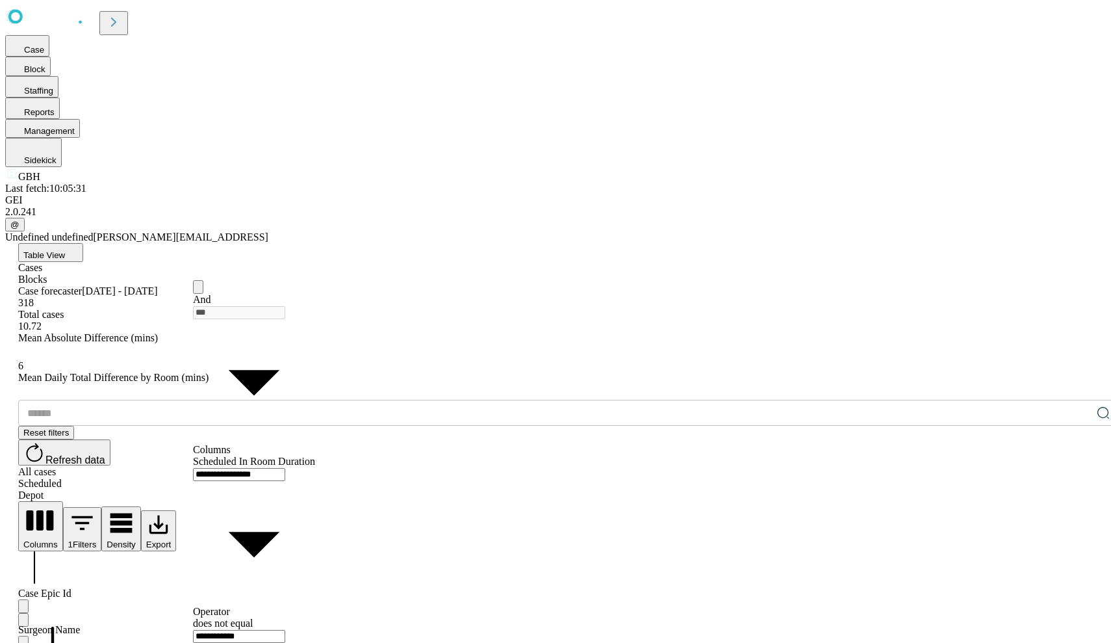
type input "*******"
click at [198, 290] on icon "Delete" at bounding box center [198, 290] width 0 height 0
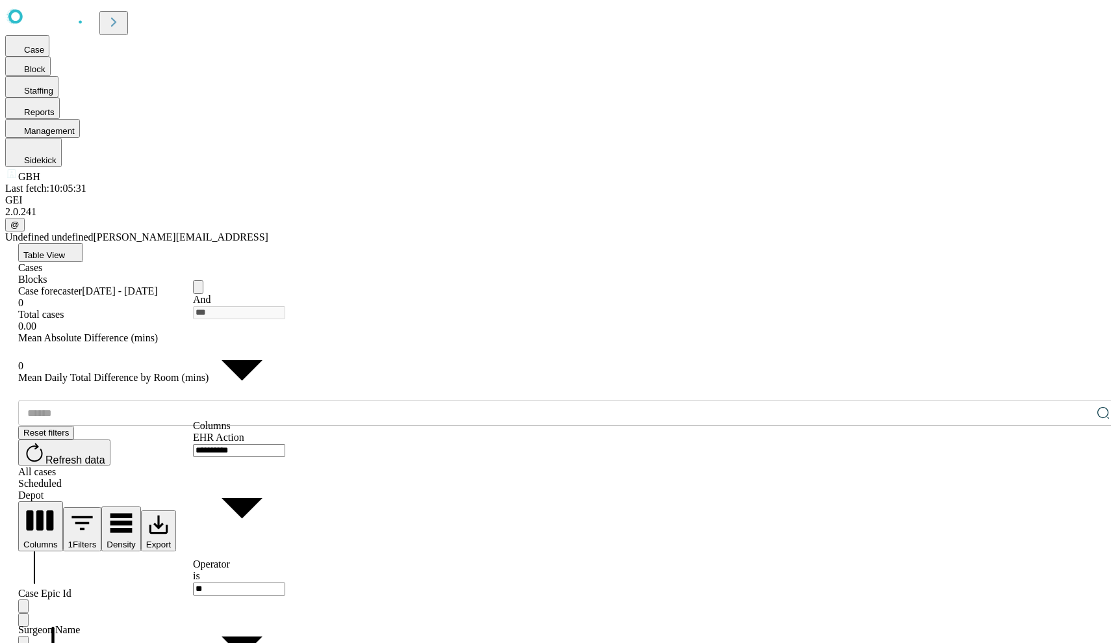
click at [210, 302] on icon "Delete" at bounding box center [205, 297] width 9 height 9
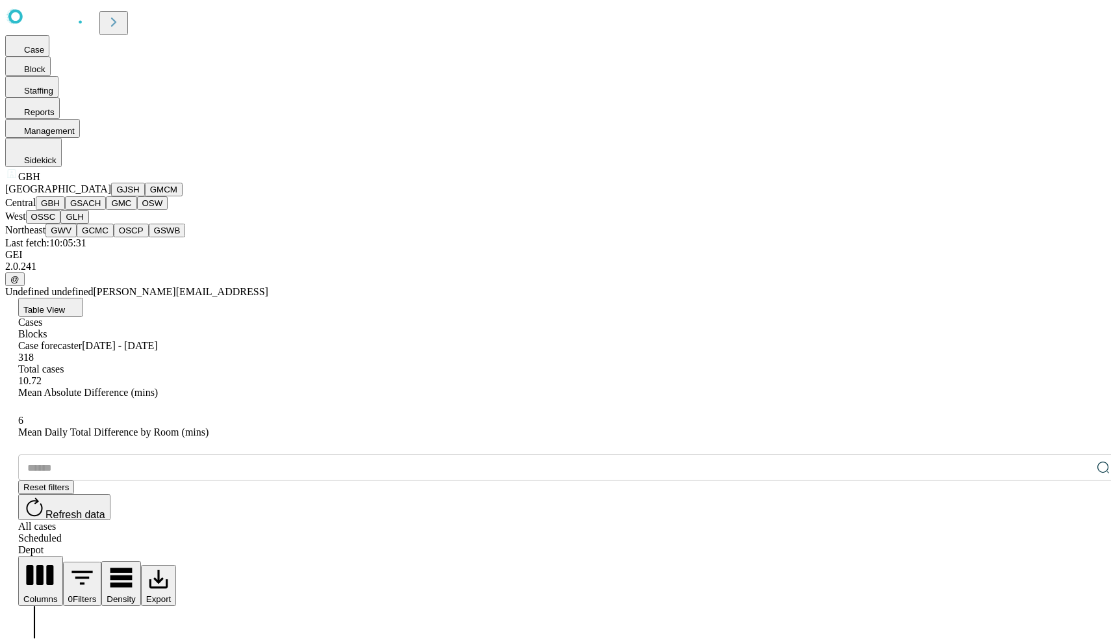
click at [97, 210] on button "GSACH" at bounding box center [85, 203] width 41 height 14
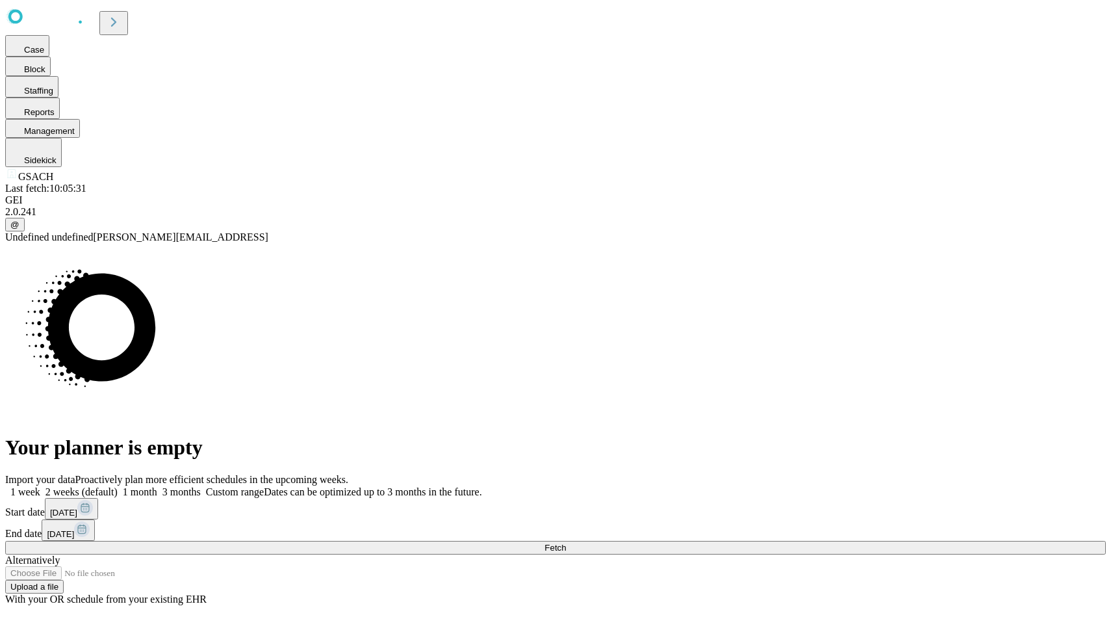
click at [93, 500] on rect at bounding box center [85, 508] width 16 height 16
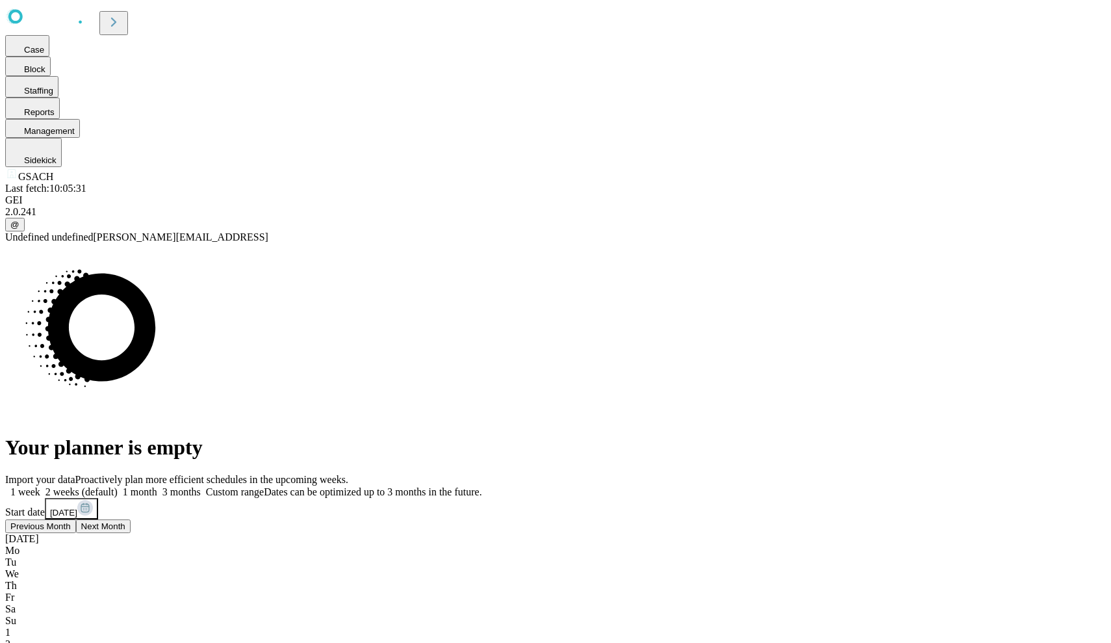
click at [71, 521] on span "Previous Month" at bounding box center [40, 526] width 60 height 10
click at [76, 541] on button "Previous Month" at bounding box center [40, 548] width 71 height 14
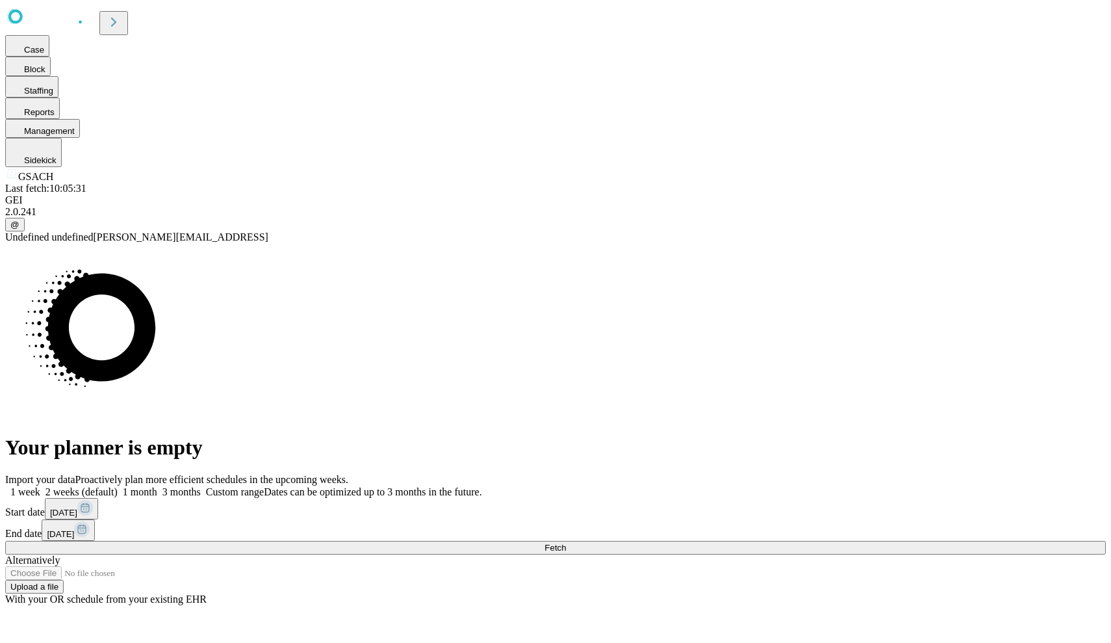
click at [860, 541] on button "Fetch" at bounding box center [555, 548] width 1101 height 14
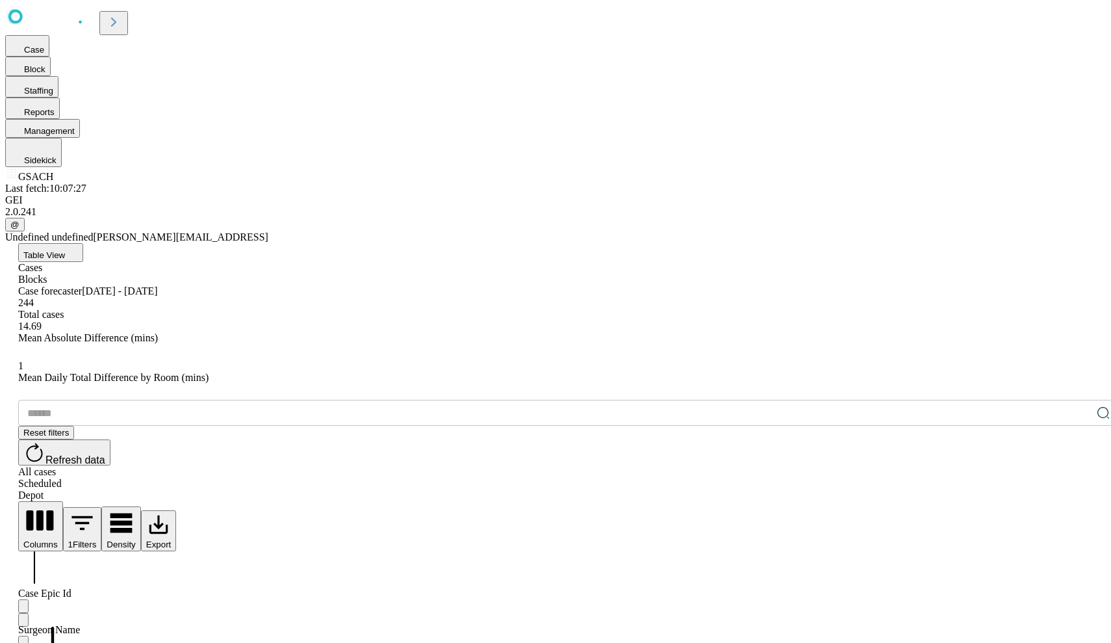
scroll to position [480, 0]
drag, startPoint x: 536, startPoint y: 266, endPoint x: 563, endPoint y: 277, distance: 28.8
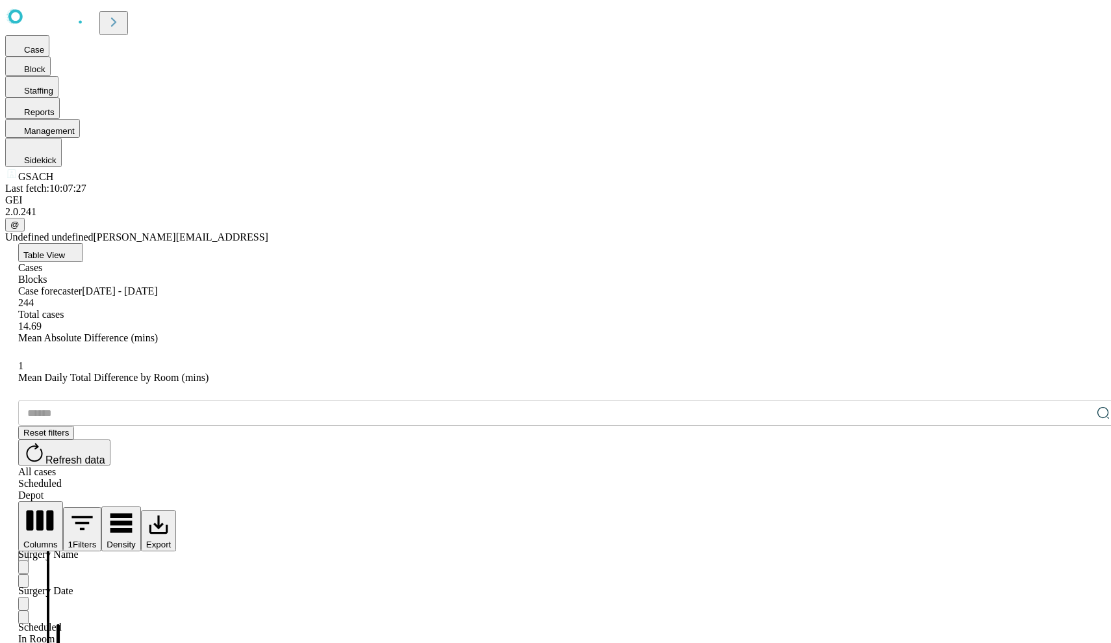
type input "***"
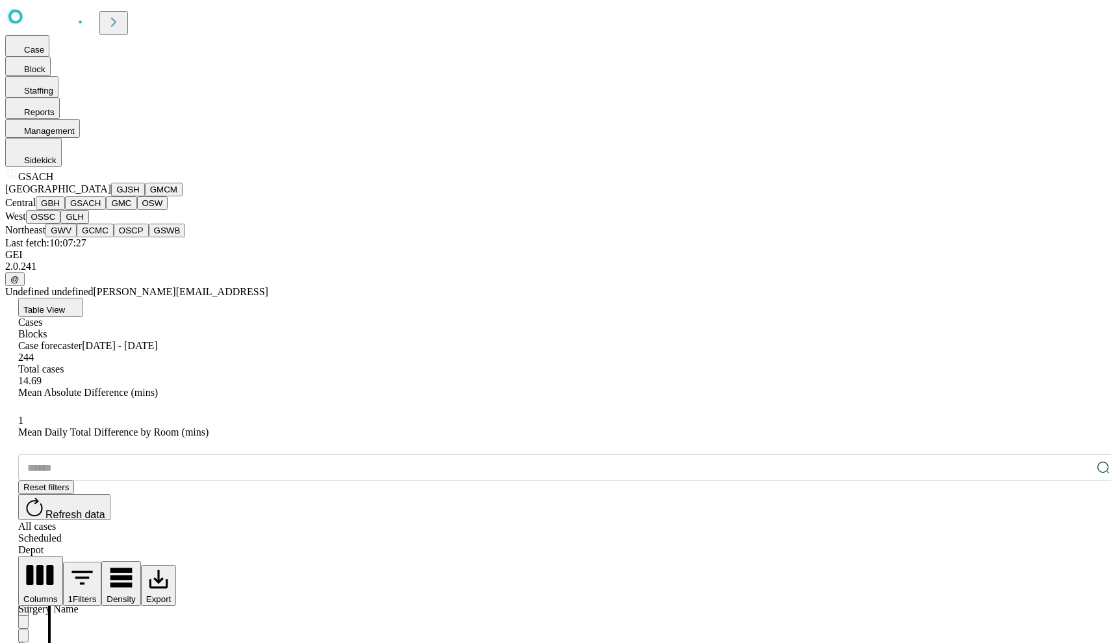
click at [111, 196] on button "GJSH" at bounding box center [128, 190] width 34 height 14
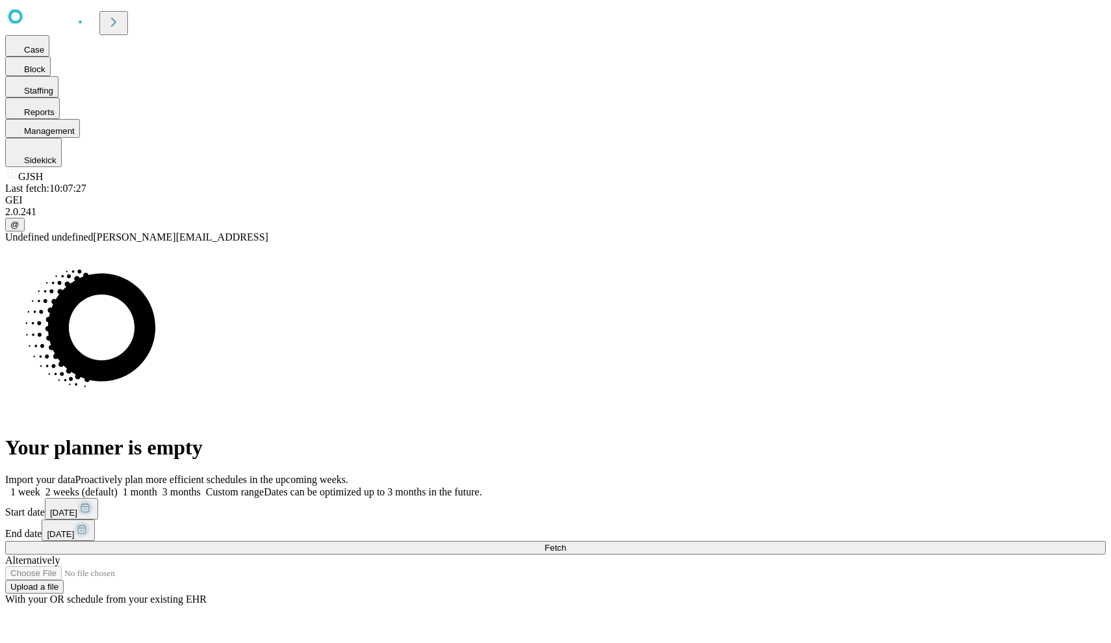
click at [157, 486] on span at bounding box center [157, 491] width 0 height 11
click at [482, 486] on label "Custom range Dates can be optimized up to 3 months in the future." at bounding box center [341, 491] width 281 height 11
click at [93, 500] on rect at bounding box center [85, 508] width 16 height 16
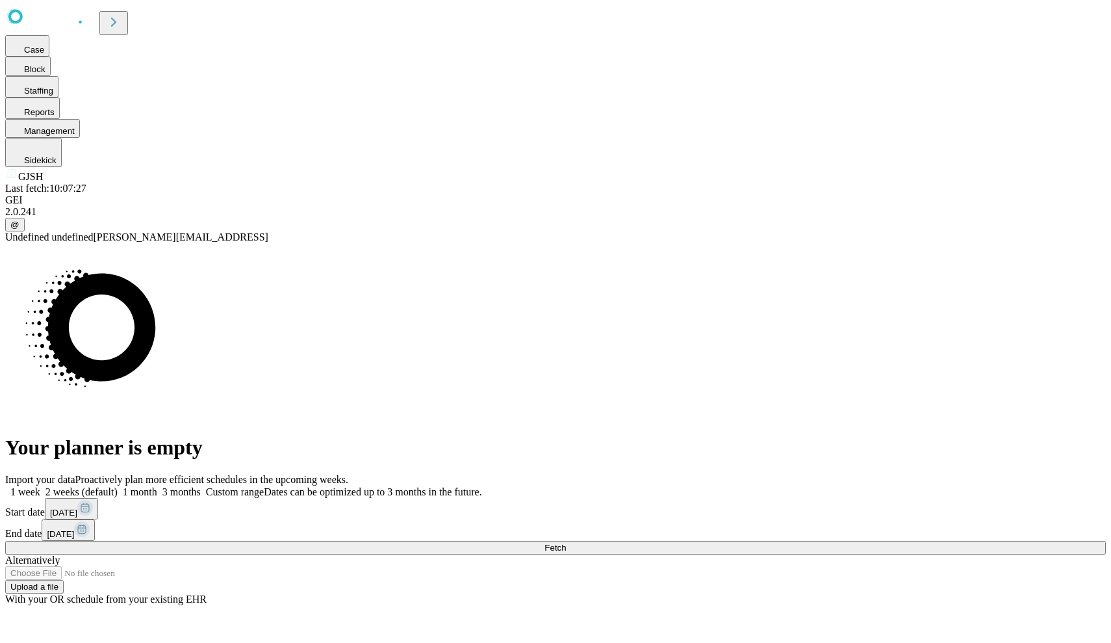
click at [884, 541] on button "Fetch" at bounding box center [555, 548] width 1101 height 14
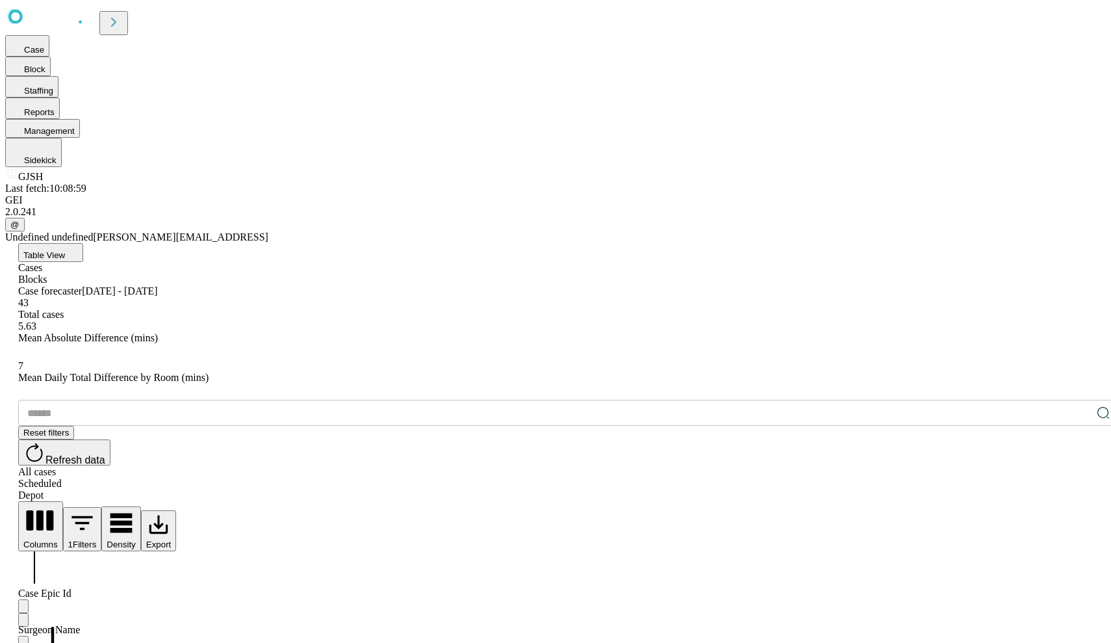
scroll to position [228, 0]
drag, startPoint x: 535, startPoint y: 266, endPoint x: 581, endPoint y: 263, distance: 46.2
click at [593, 501] on div "Columns 1 Filters Density Export" at bounding box center [568, 526] width 1101 height 50
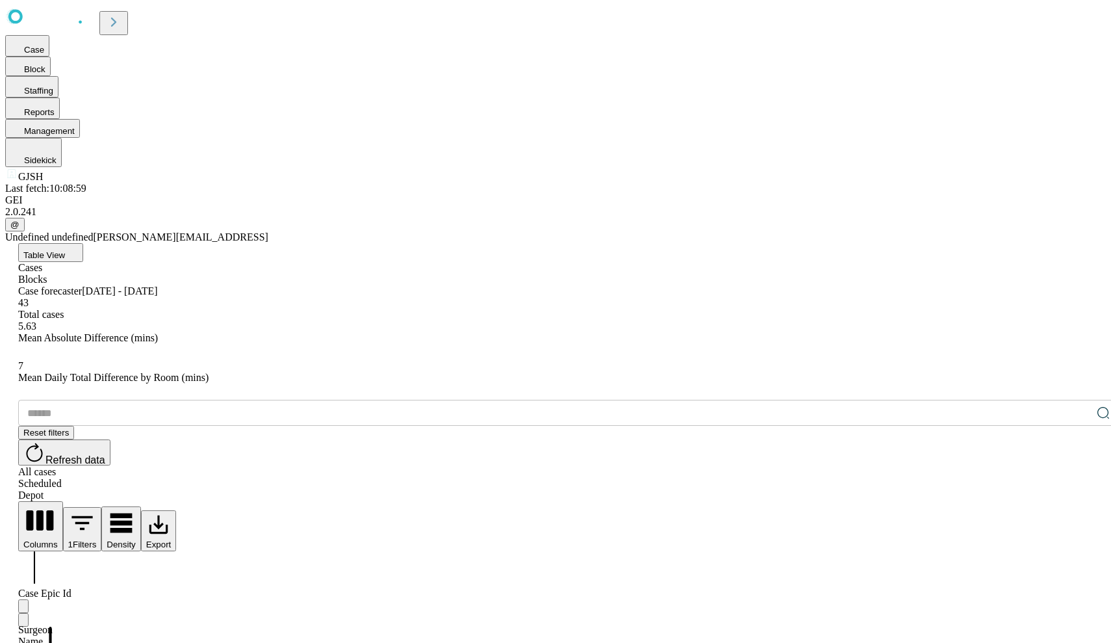
click at [177, 510] on button "Export" at bounding box center [159, 530] width 36 height 41
click at [452, 264] on li "Download as Excel" at bounding box center [466, 259] width 81 height 12
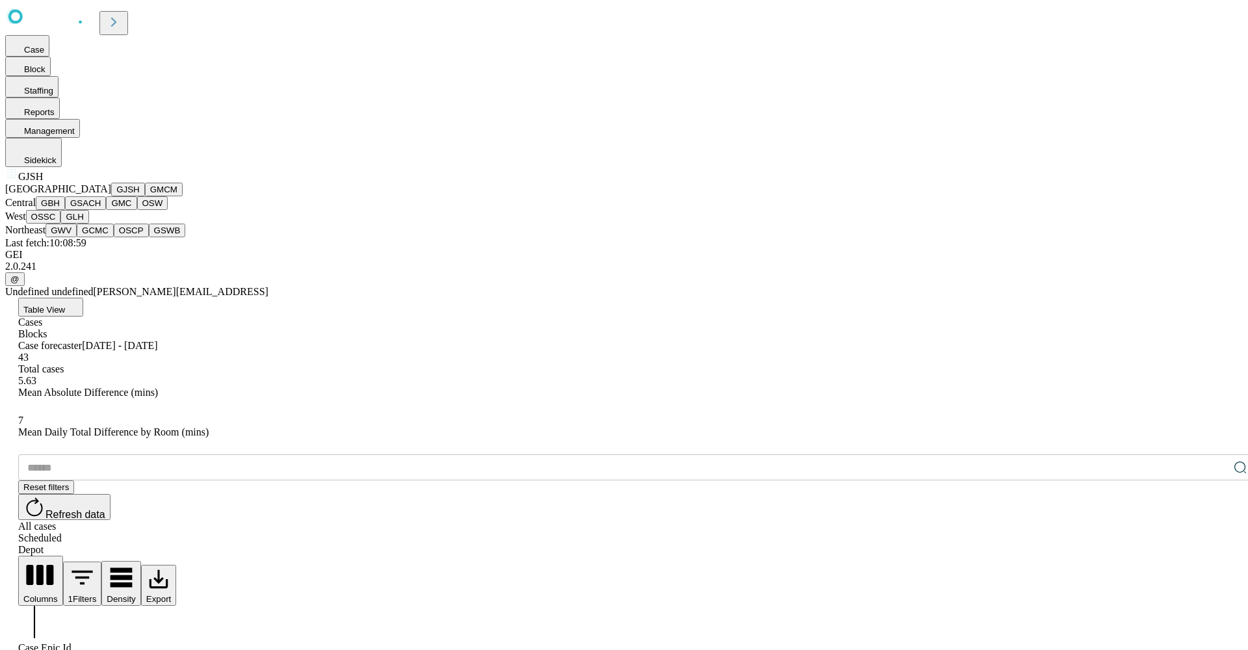
click at [145, 196] on button "GMCM" at bounding box center [164, 190] width 38 height 14
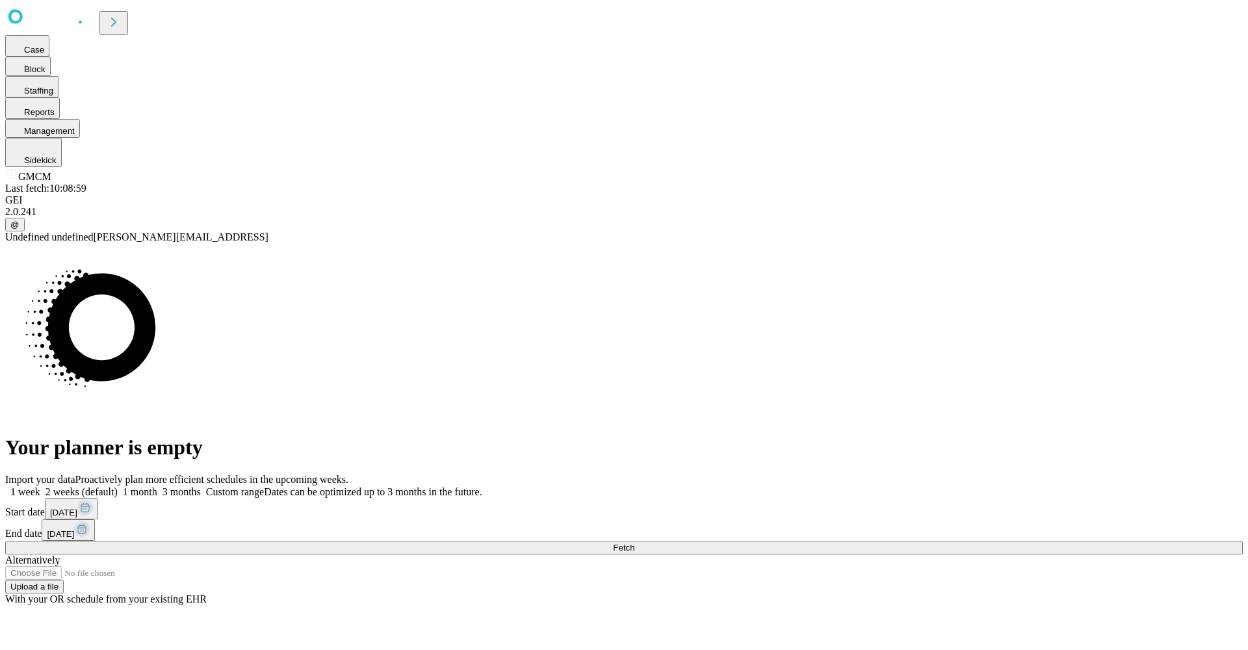
click at [482, 486] on span at bounding box center [482, 491] width 0 height 11
click at [998, 541] on button "Fetch" at bounding box center [623, 548] width 1237 height 14
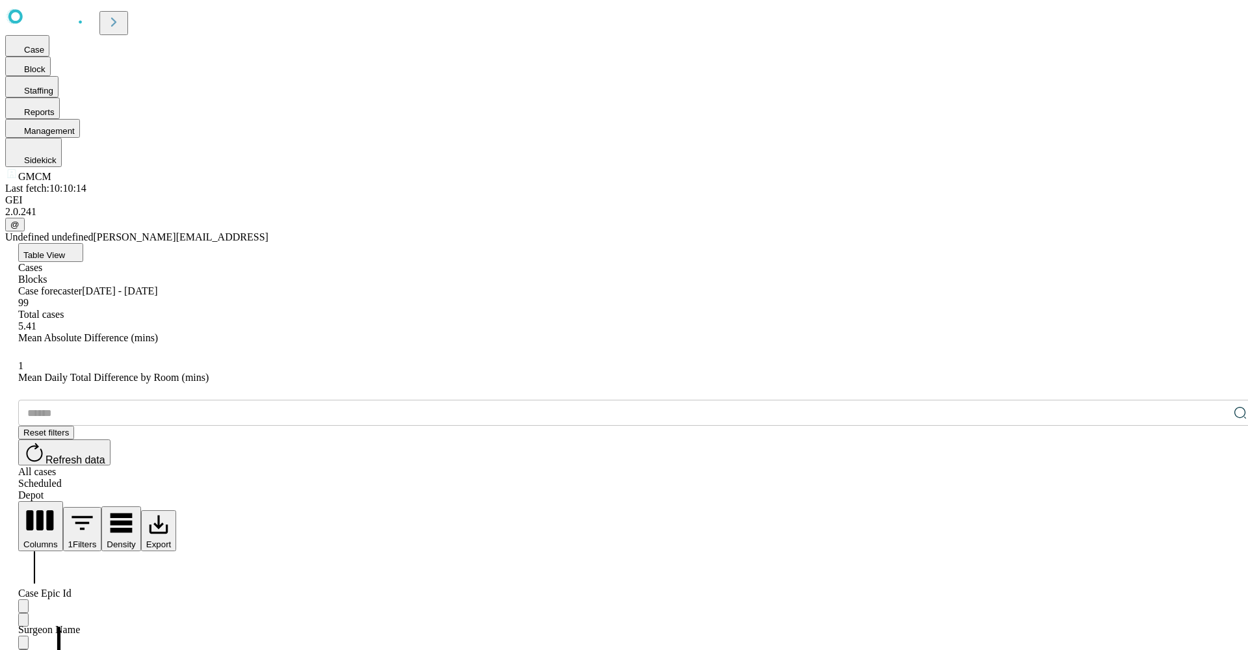
click at [177, 510] on button "Export" at bounding box center [159, 530] width 36 height 41
click at [462, 261] on li "Download as Excel" at bounding box center [466, 259] width 81 height 12
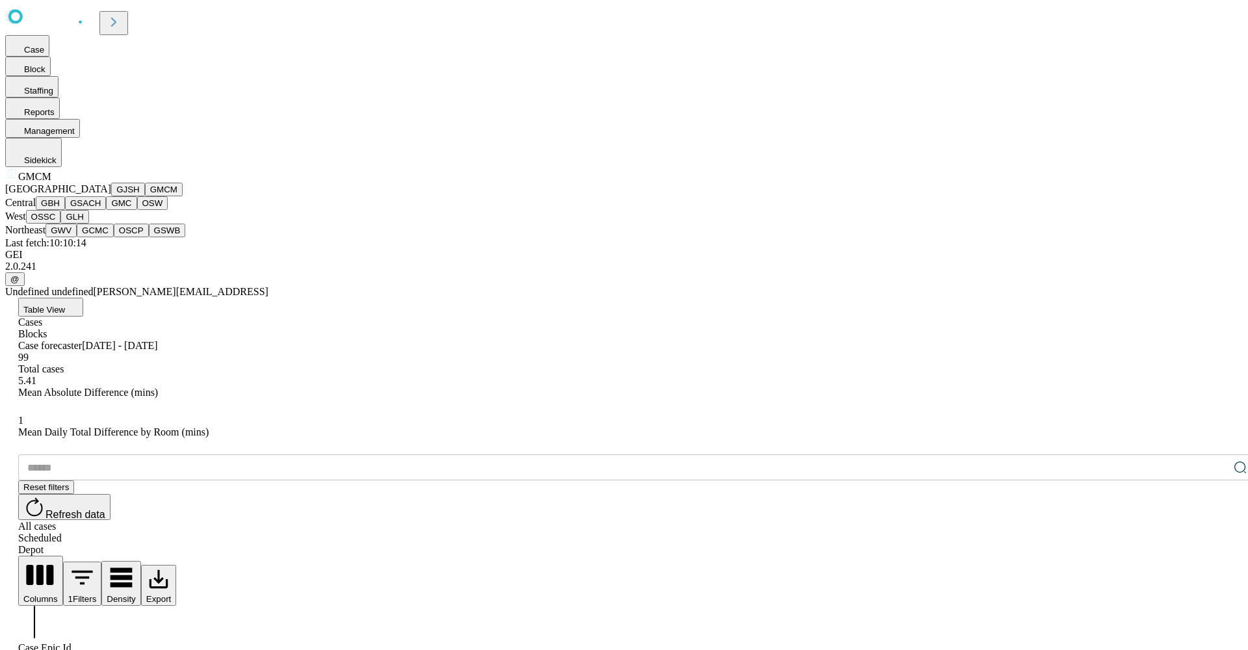
click at [87, 237] on div "North central GJSH GMCM Central GBH GSACH GMC OSW West OSSC GLH Northeast GWV G…" at bounding box center [623, 210] width 1237 height 55
click at [65, 210] on button "GBH" at bounding box center [50, 203] width 29 height 14
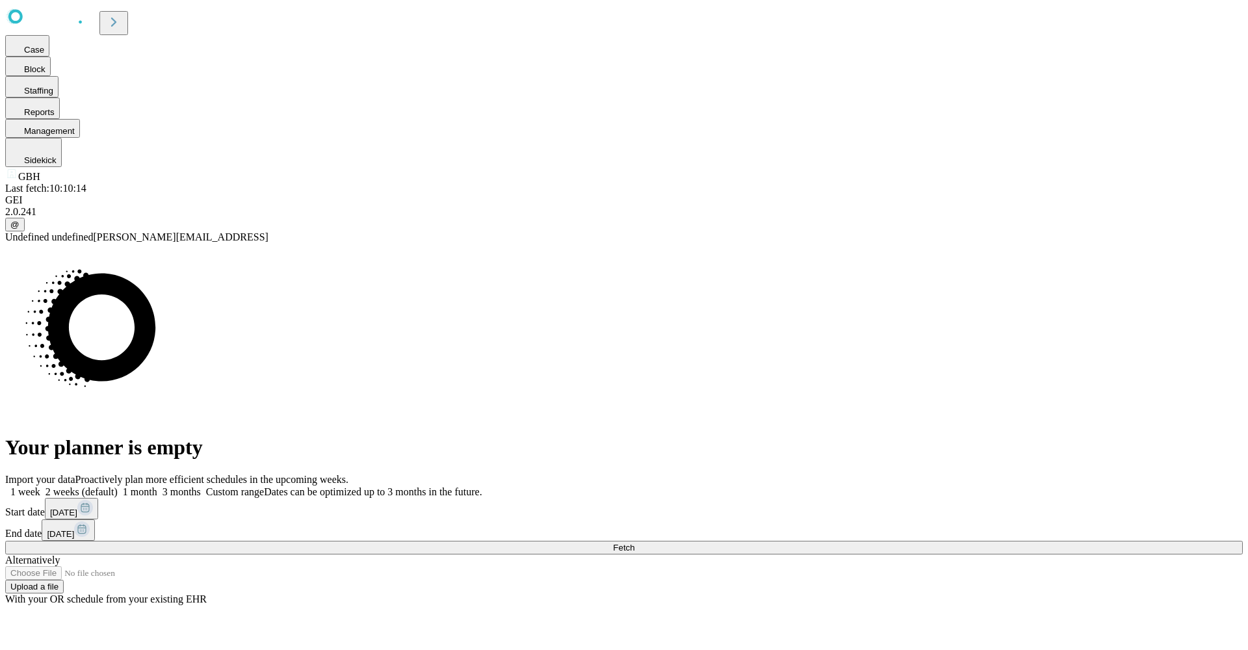
click at [482, 486] on span at bounding box center [482, 491] width 0 height 11
click at [634, 543] on span "Fetch" at bounding box center [623, 548] width 21 height 10
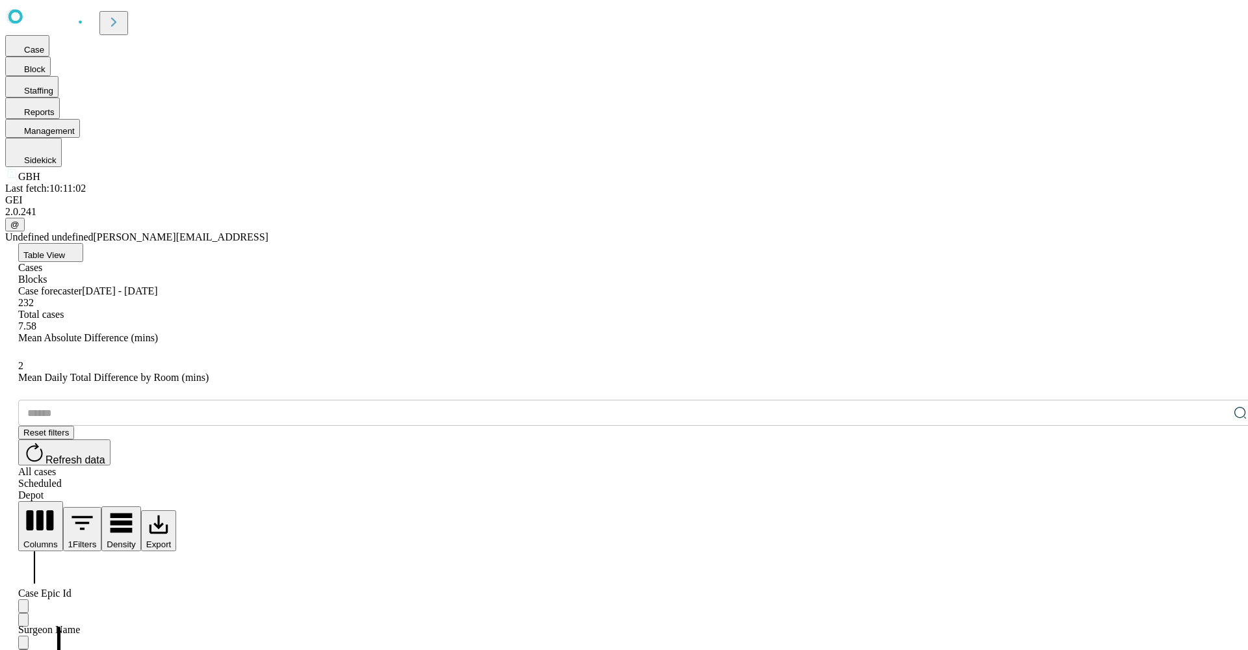
scroll to position [235, 0]
click at [69, 428] on span "Reset filters" at bounding box center [45, 433] width 45 height 10
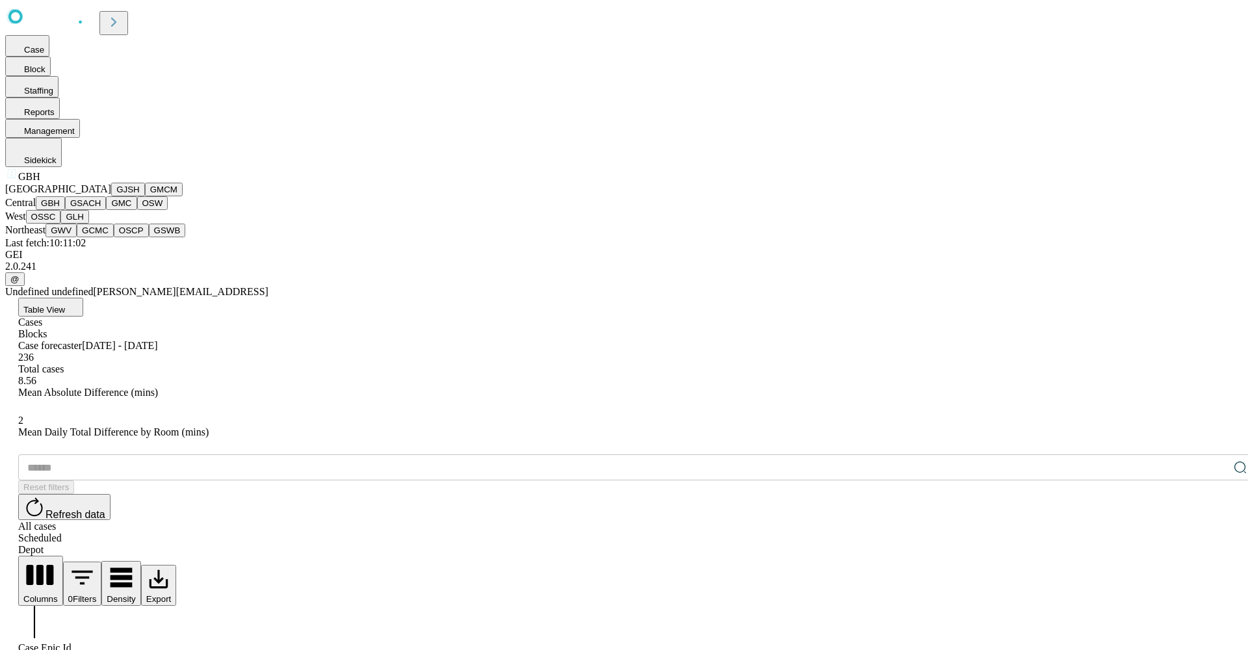
click at [65, 210] on button "GBH" at bounding box center [50, 203] width 29 height 14
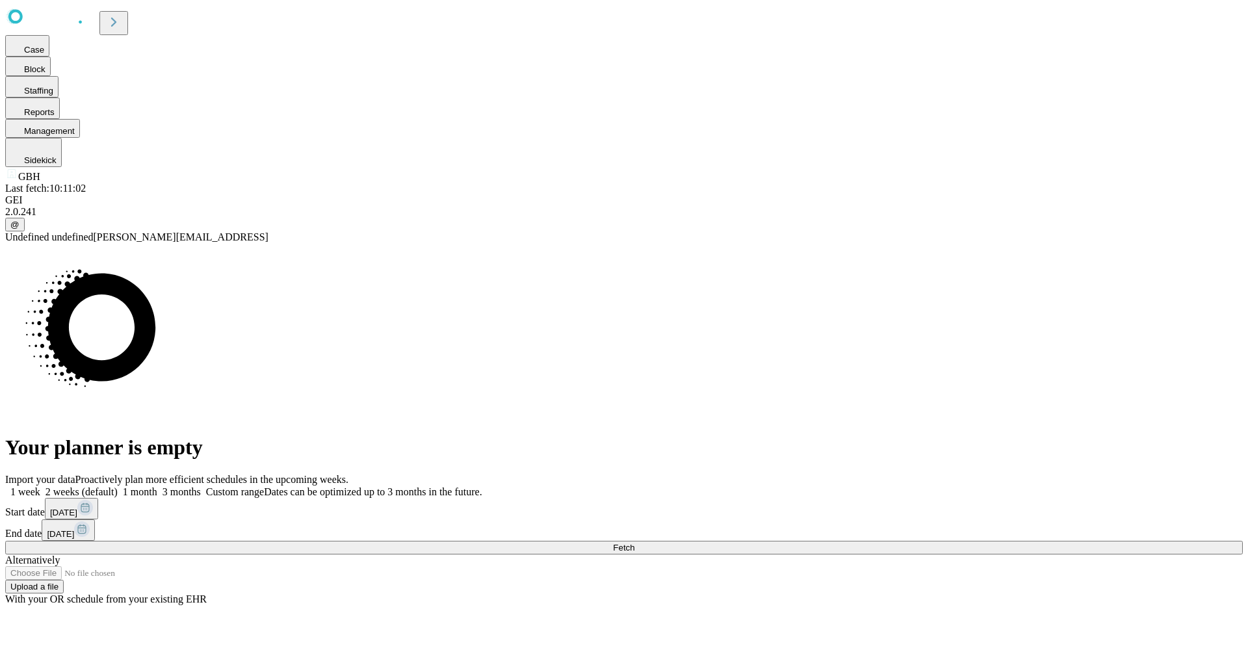
click at [93, 500] on rect at bounding box center [85, 508] width 16 height 16
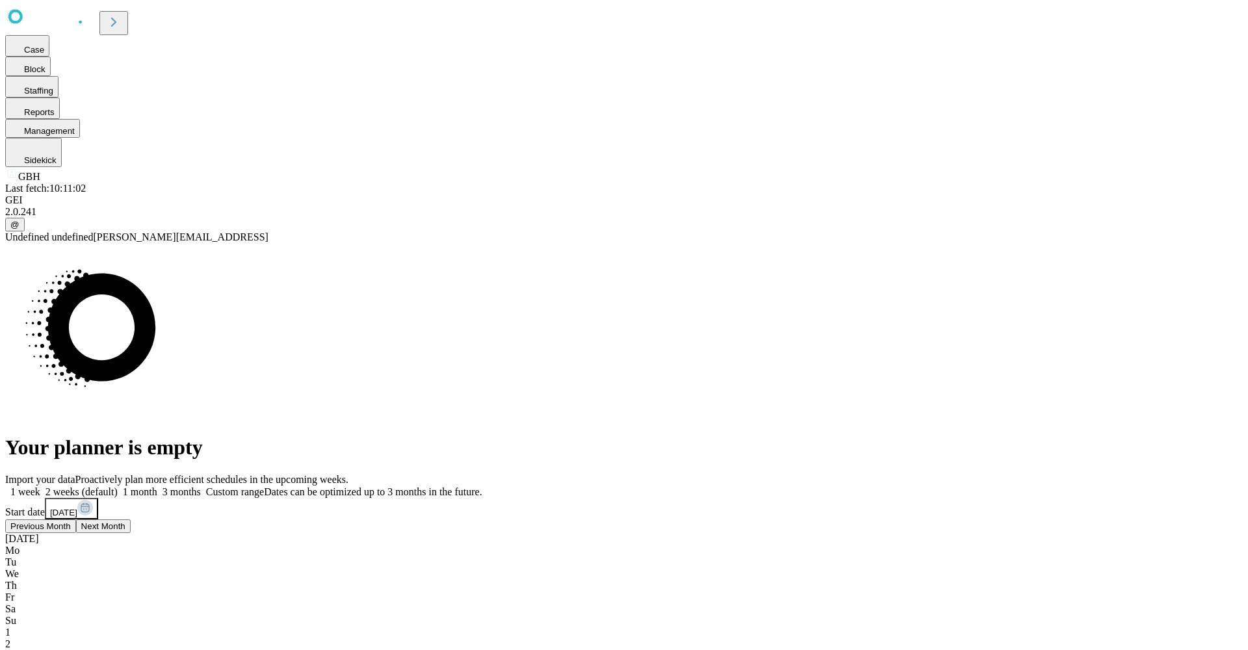
click at [912, 626] on div "1" at bounding box center [623, 632] width 1237 height 12
click at [201, 486] on span at bounding box center [201, 491] width 0 height 11
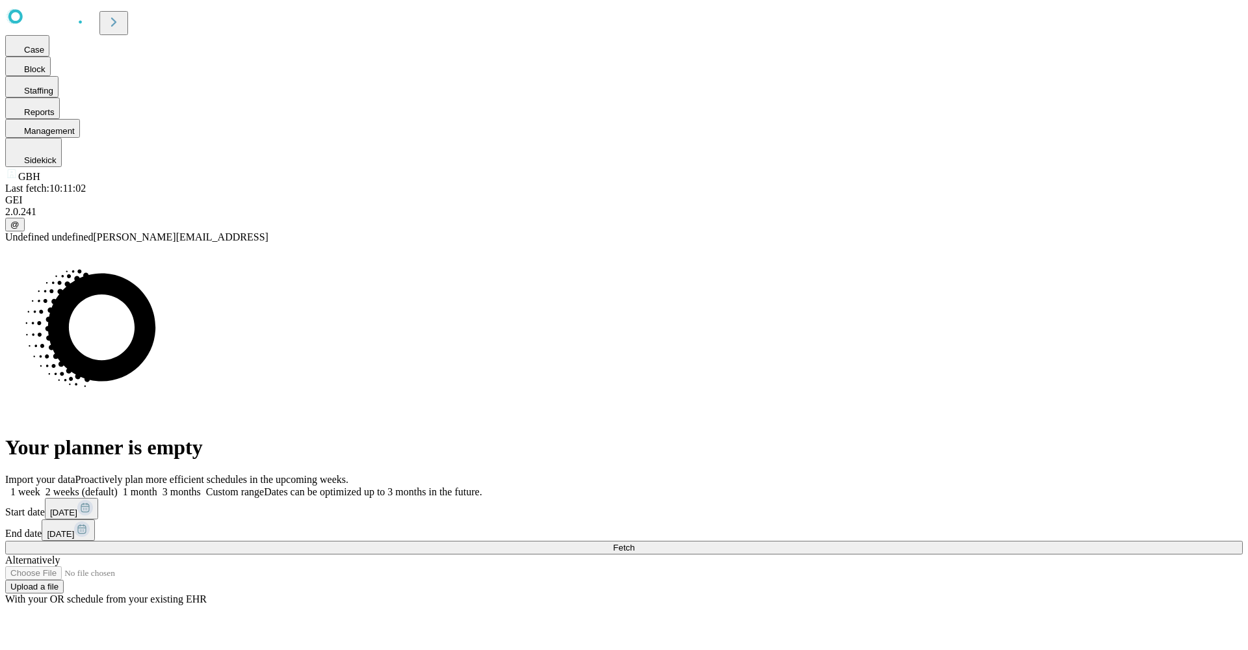
click at [93, 500] on rect at bounding box center [85, 508] width 16 height 16
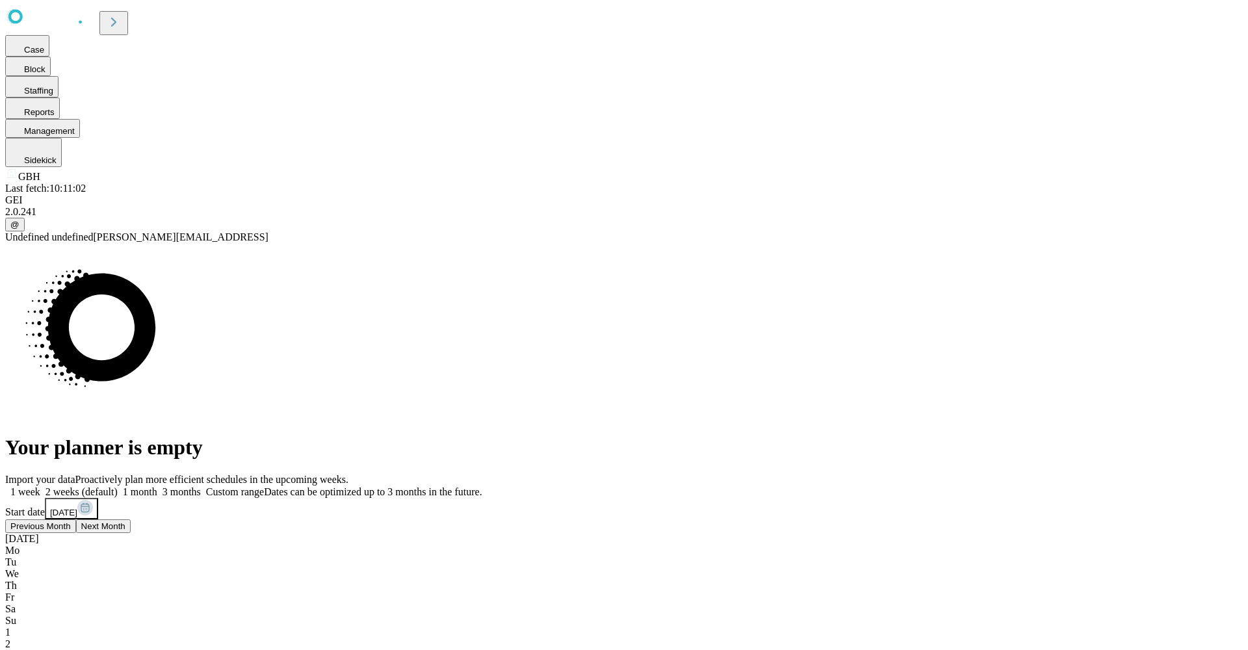
click at [914, 626] on div "1" at bounding box center [623, 632] width 1237 height 12
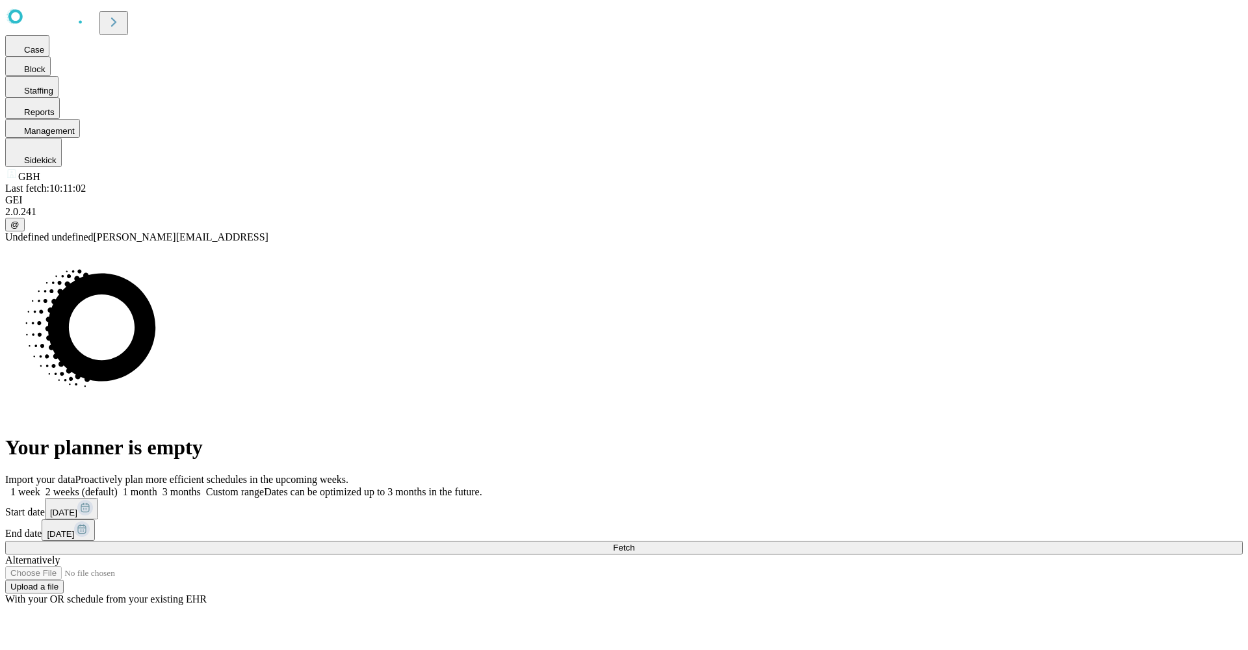
click at [1059, 541] on button "Fetch" at bounding box center [623, 548] width 1237 height 14
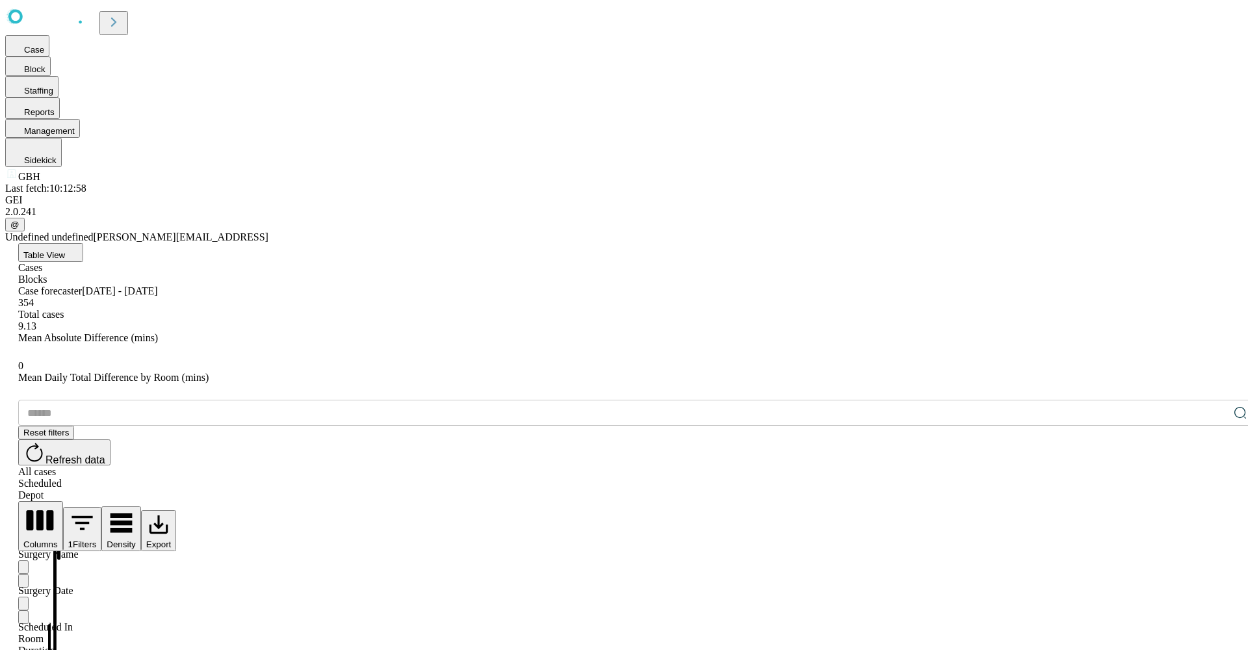
scroll to position [1227, 0]
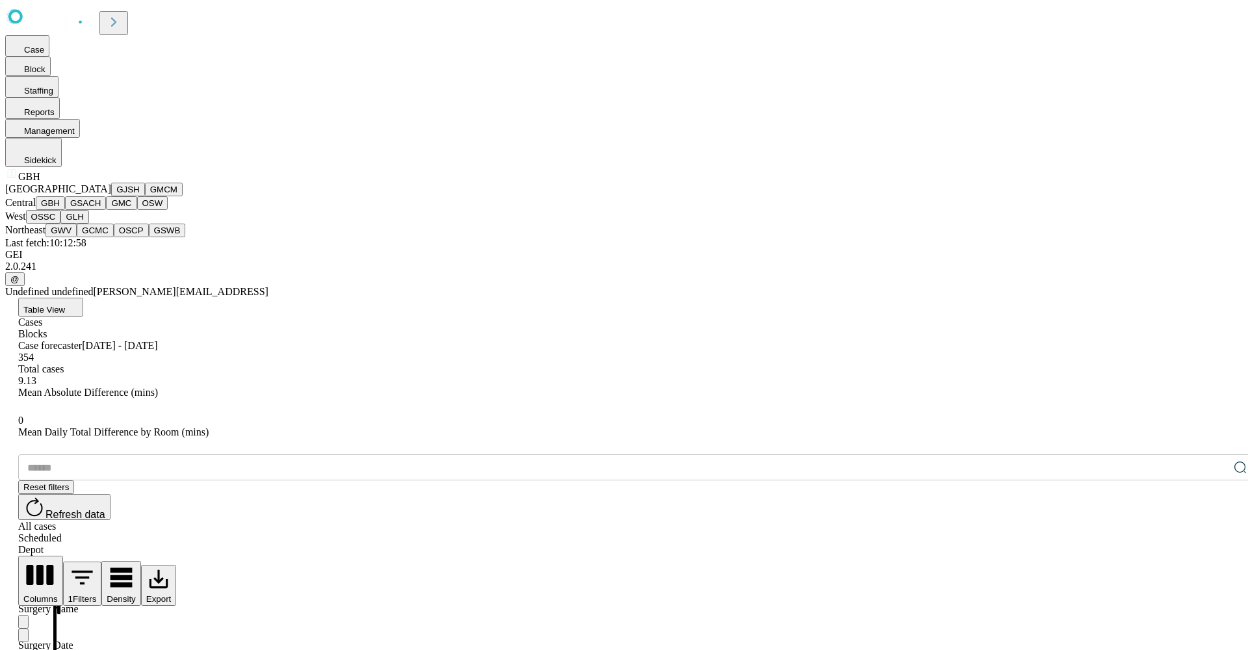
click at [65, 210] on button "GBH" at bounding box center [50, 203] width 29 height 14
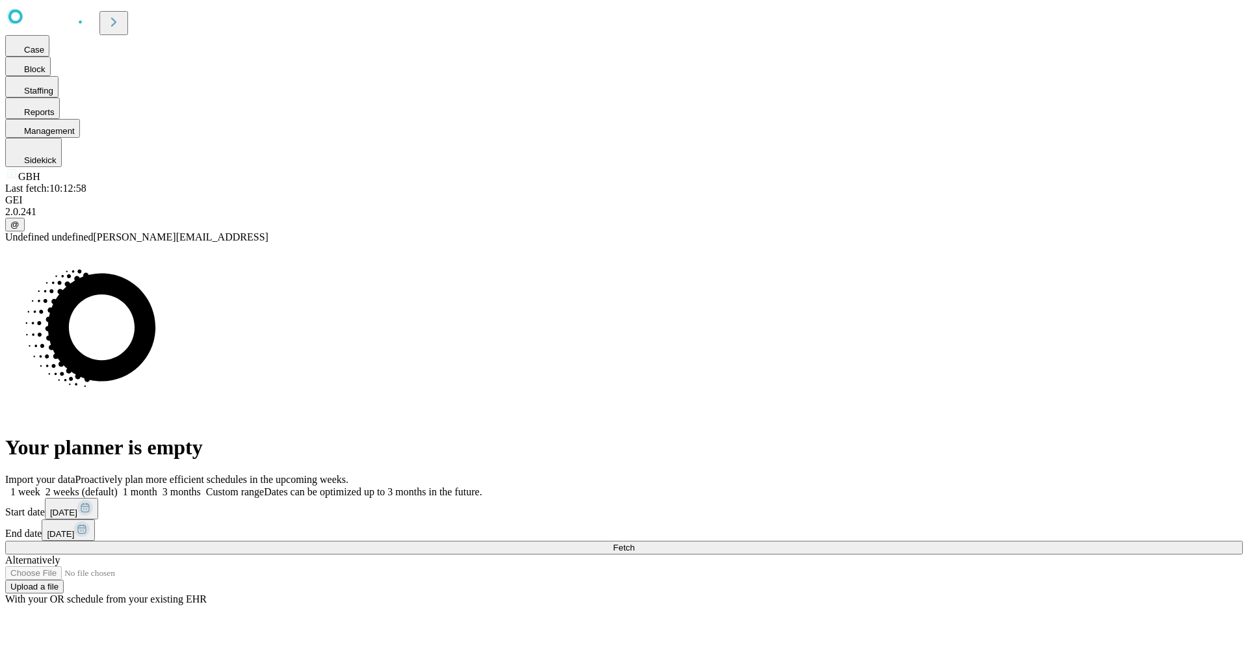
click at [482, 486] on span at bounding box center [482, 491] width 0 height 11
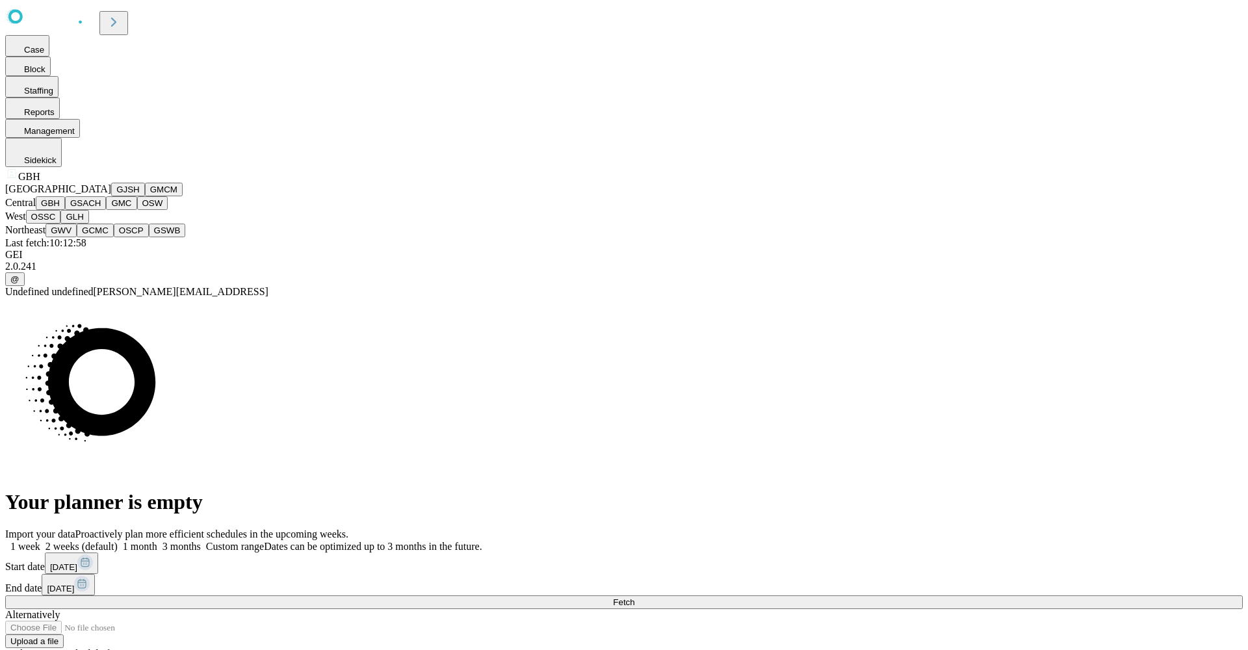
click at [90, 237] on div "North central GJSH GMCM Central GBH GSACH GMC OSW West OSSC GLH Northeast GWV G…" at bounding box center [623, 210] width 1237 height 55
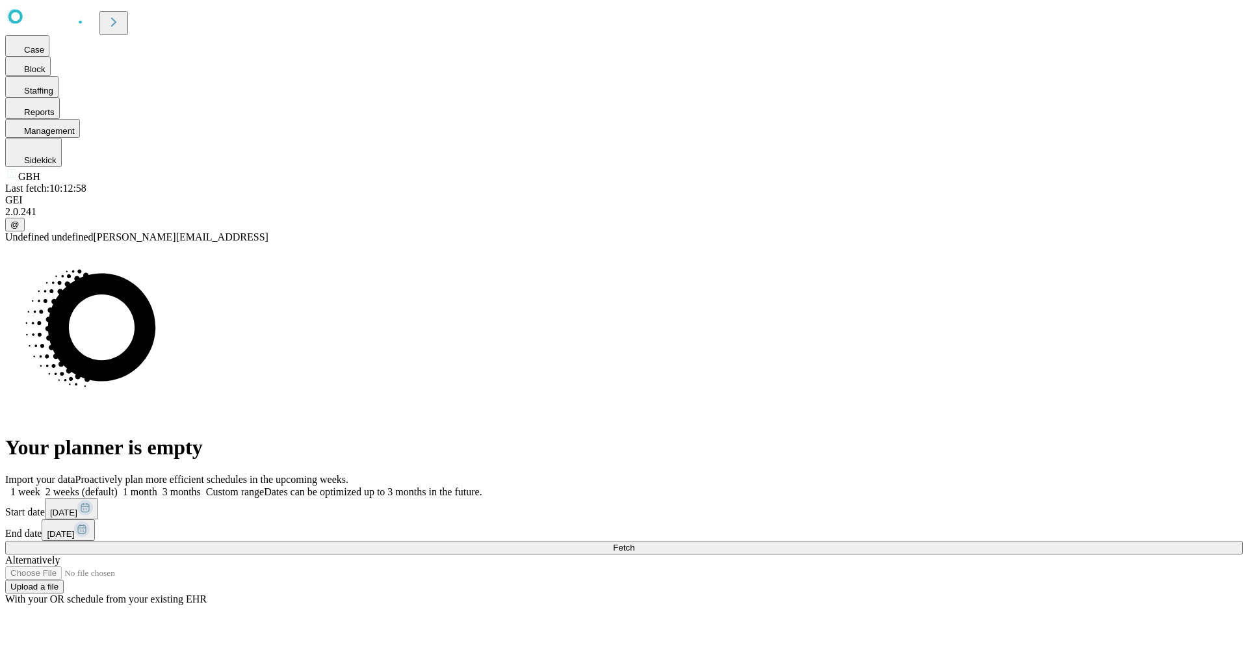
click at [995, 541] on button "Fetch" at bounding box center [623, 548] width 1237 height 14
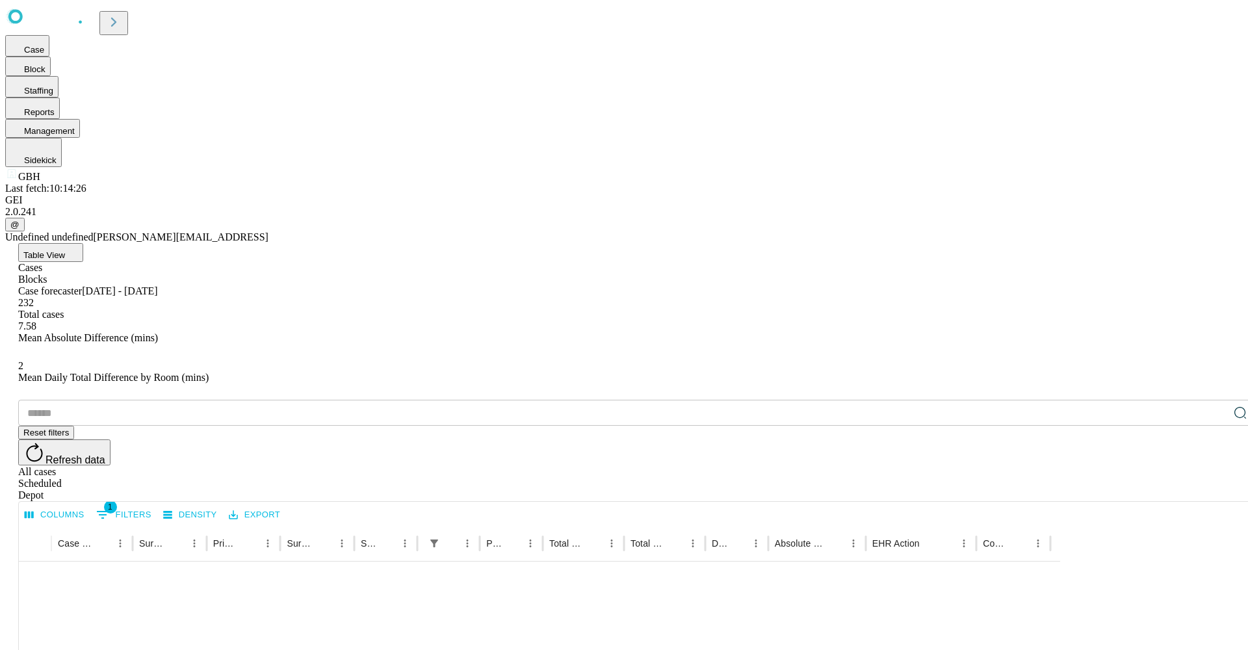
scroll to position [1227, 0]
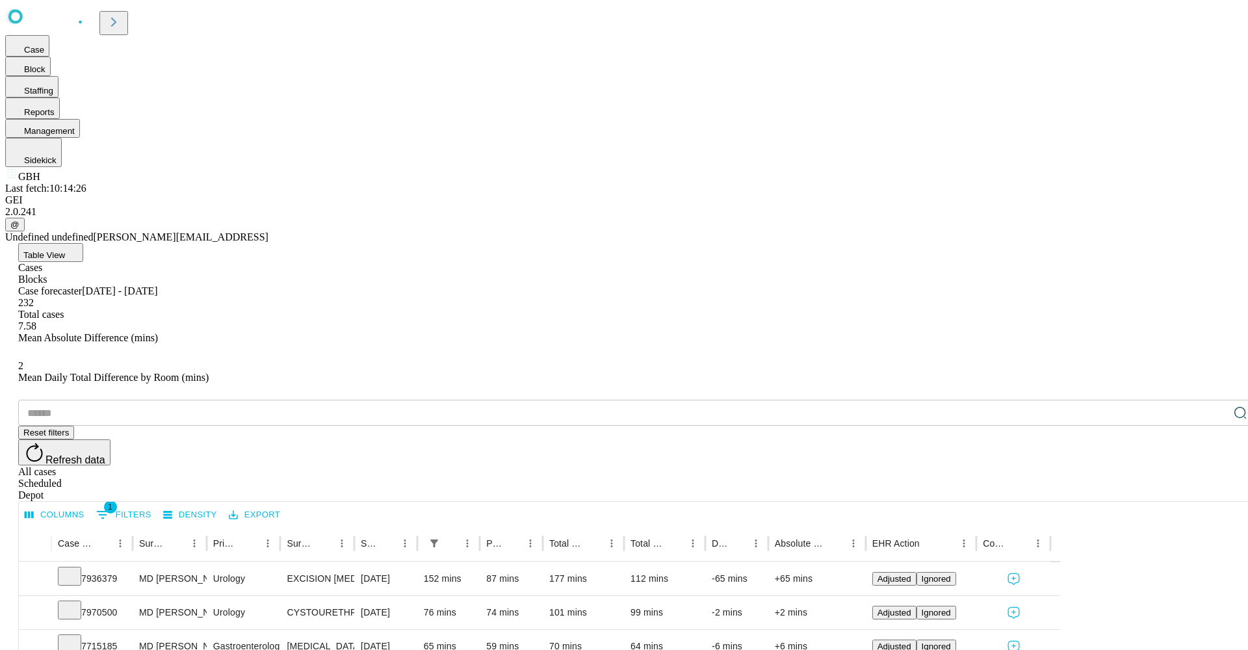
scroll to position [0, 0]
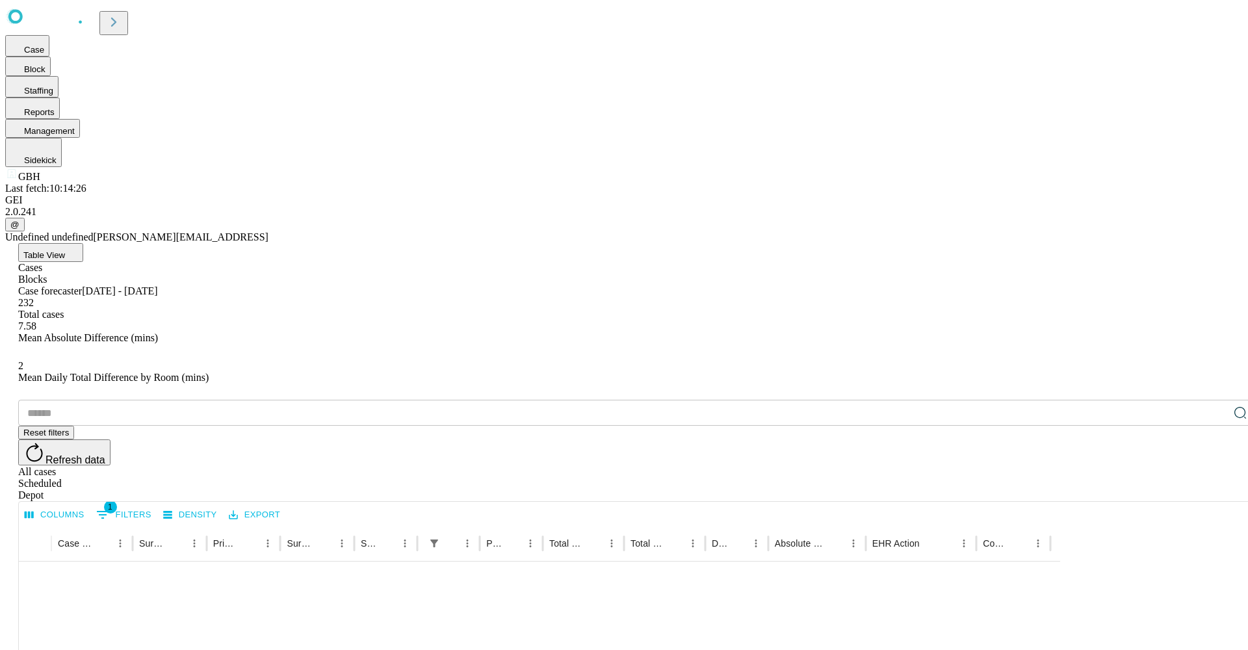
scroll to position [1155, 0]
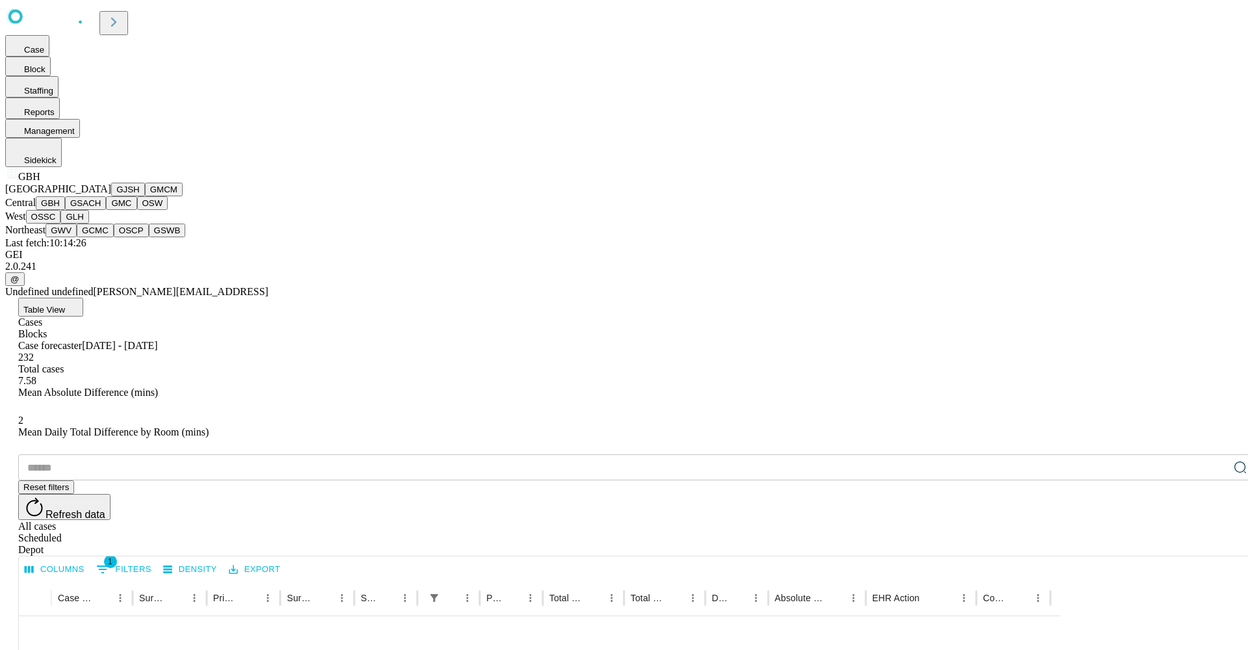
click at [145, 196] on button "GMCM" at bounding box center [164, 190] width 38 height 14
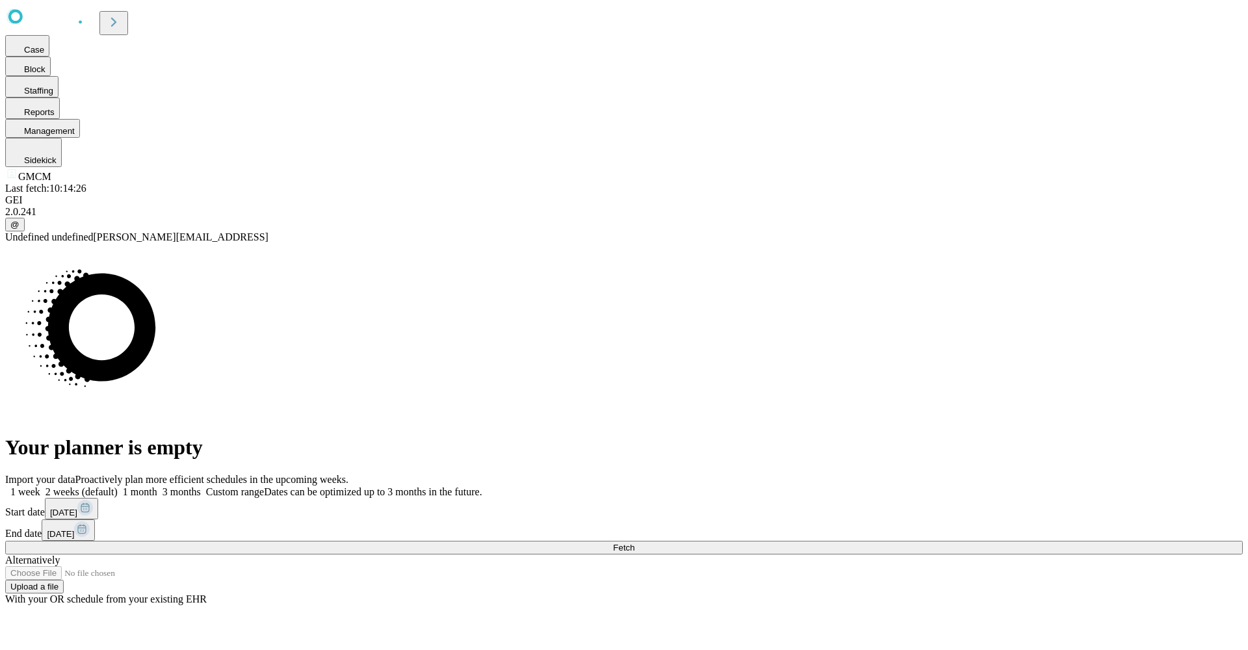
click at [482, 486] on span at bounding box center [482, 491] width 0 height 11
click at [977, 541] on button "Fetch" at bounding box center [623, 548] width 1237 height 14
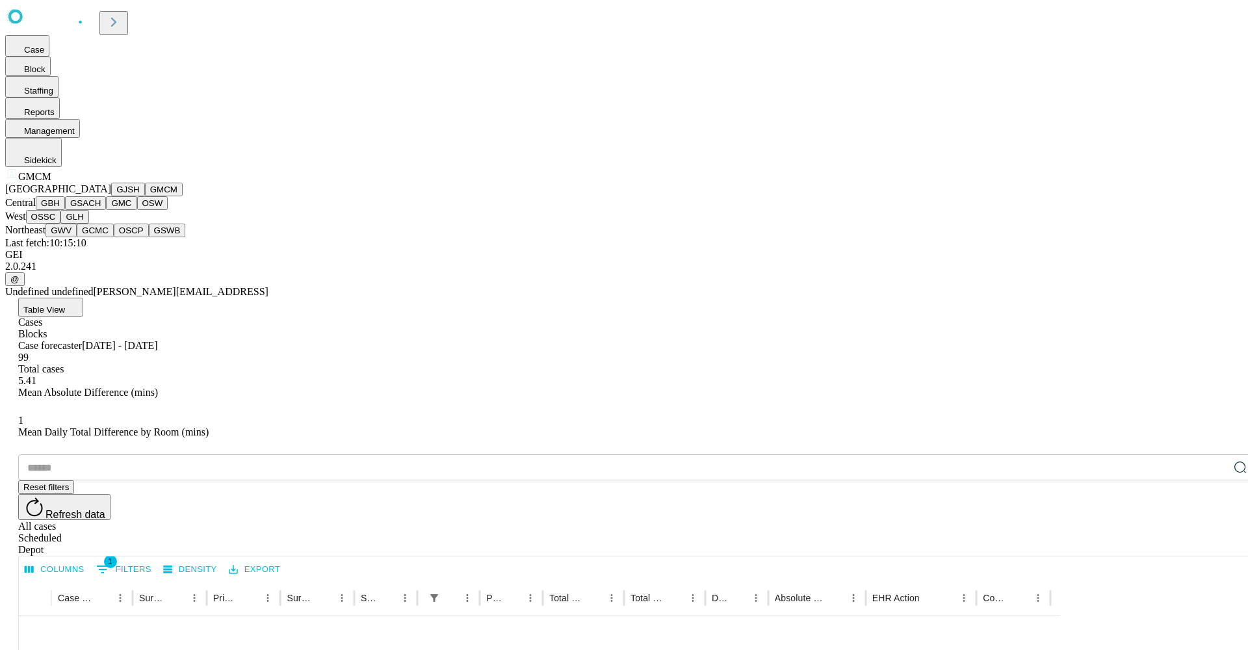
click at [65, 210] on button "GBH" at bounding box center [50, 203] width 29 height 14
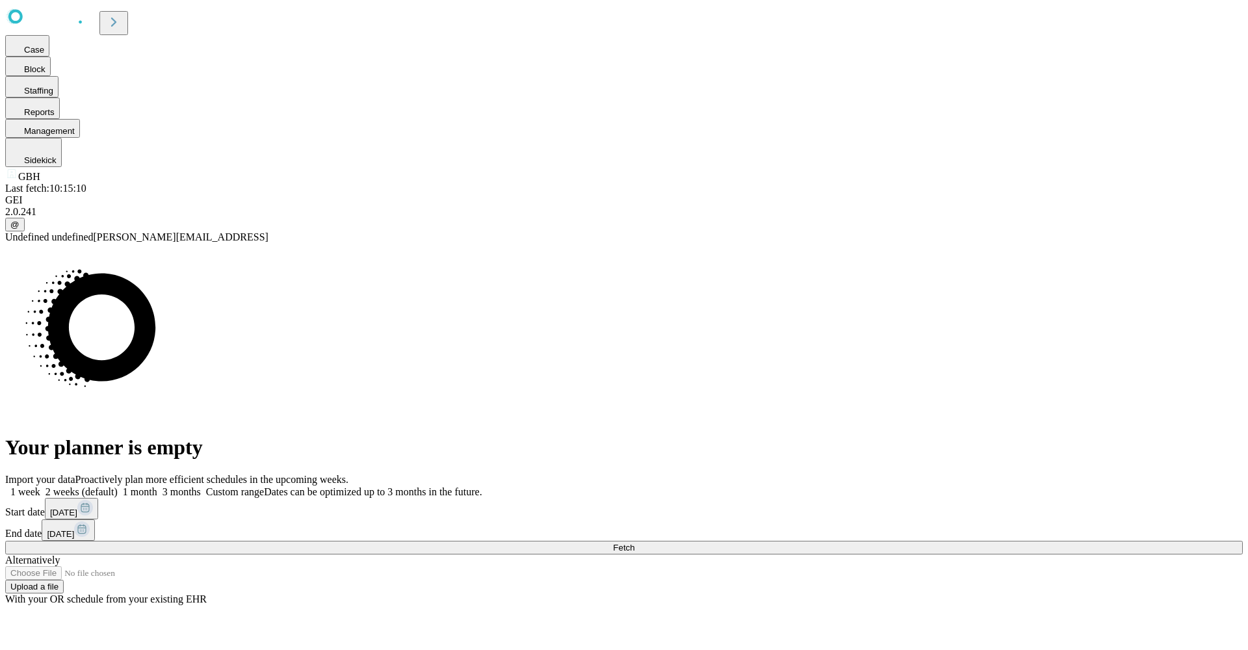
click at [482, 486] on span at bounding box center [482, 491] width 0 height 11
click at [944, 541] on button "Fetch" at bounding box center [623, 548] width 1237 height 14
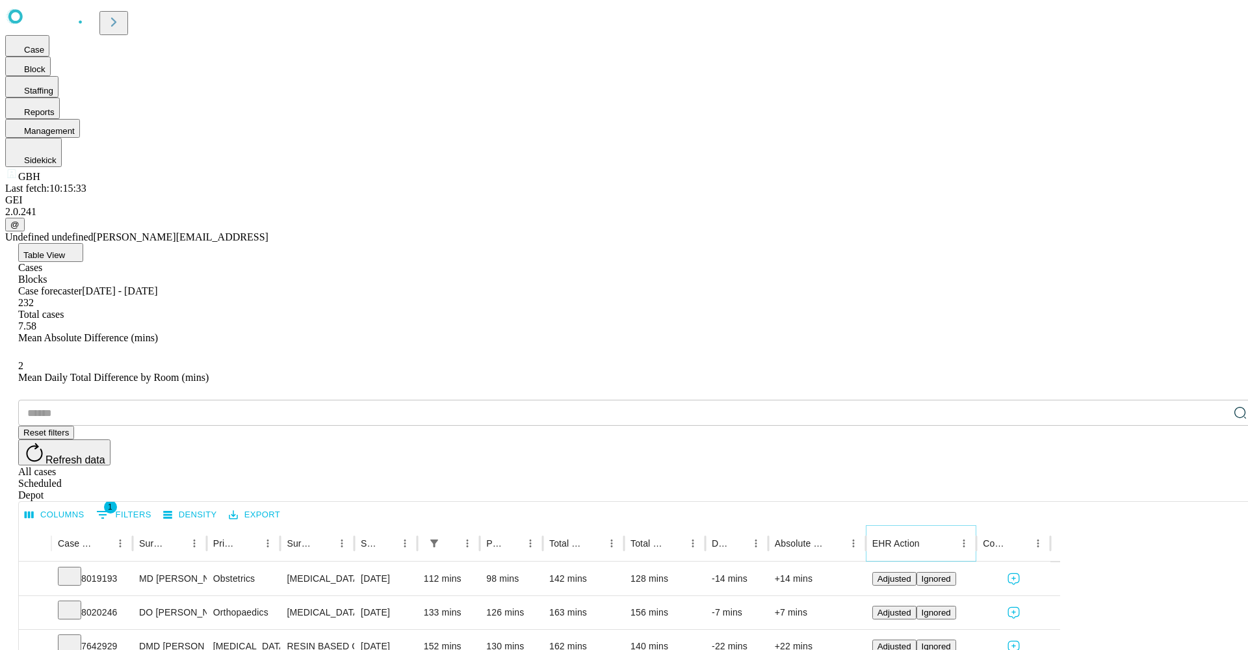
click at [936, 537] on icon "Sort" at bounding box center [930, 543] width 12 height 12
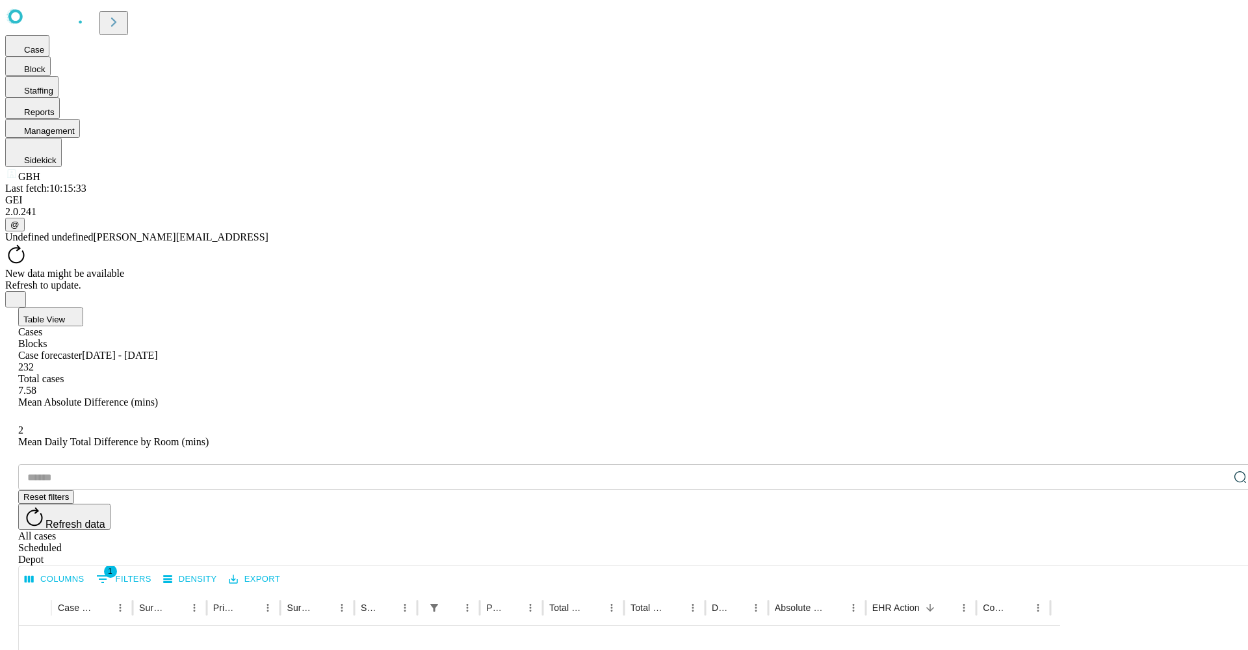
click at [27, 243] on icon at bounding box center [16, 254] width 22 height 22
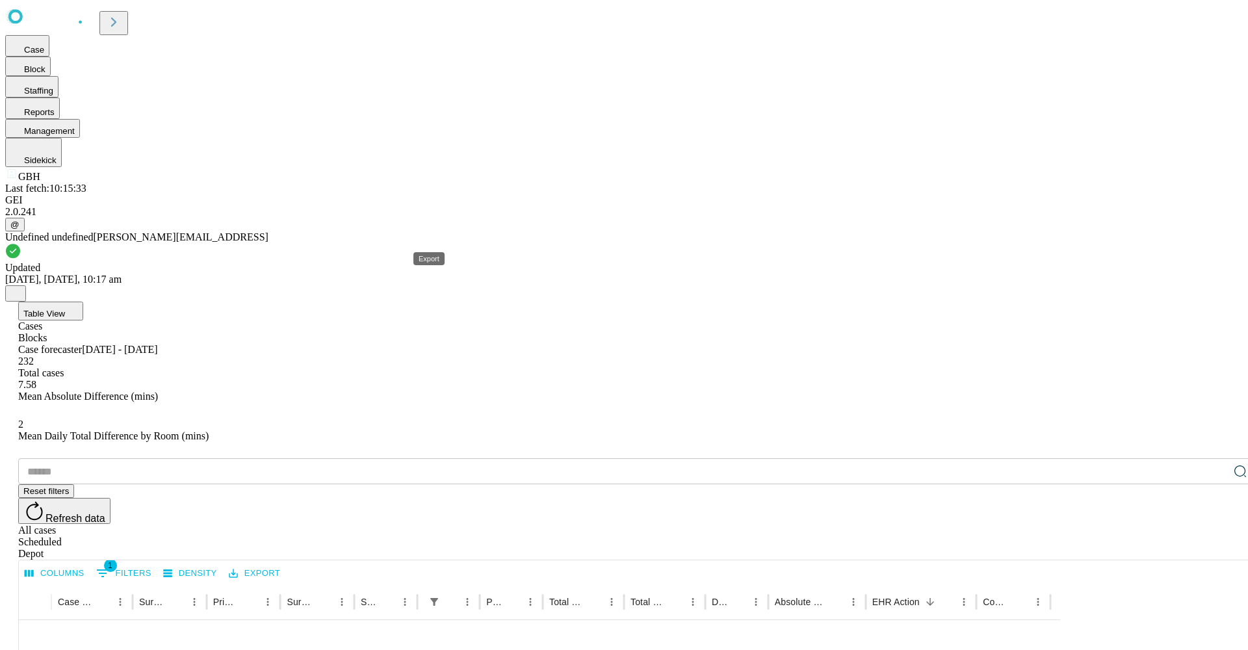
click at [283, 563] on button "Export" at bounding box center [255, 573] width 58 height 20
click at [486, 266] on li "Download as Excel" at bounding box center [455, 259] width 111 height 23
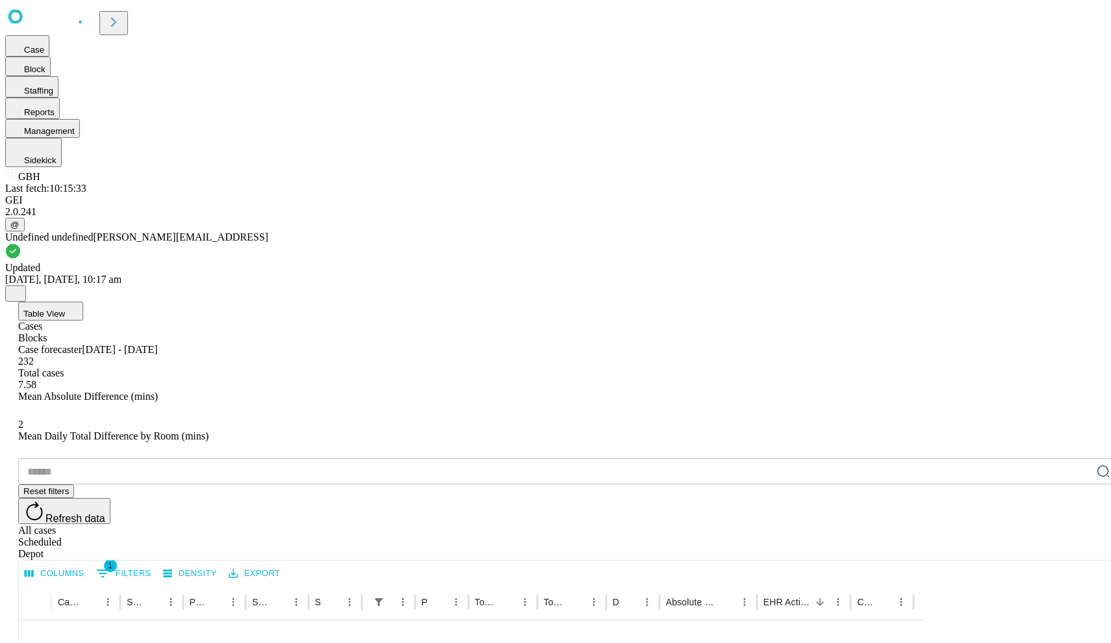
scroll to position [1211, 0]
